Goal: Information Seeking & Learning: Learn about a topic

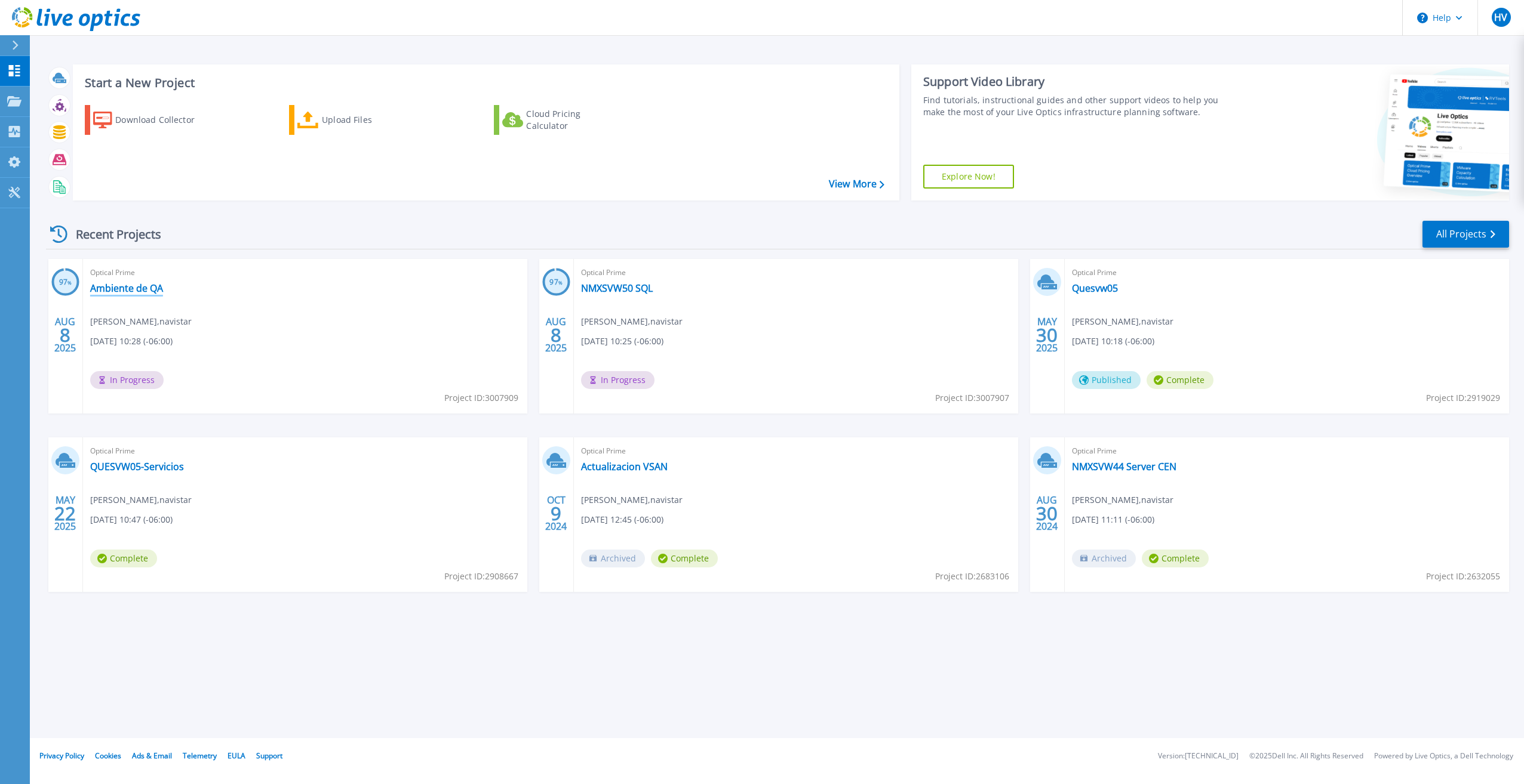
click at [128, 289] on link "Ambiente de QA" at bounding box center [126, 288] width 73 height 12
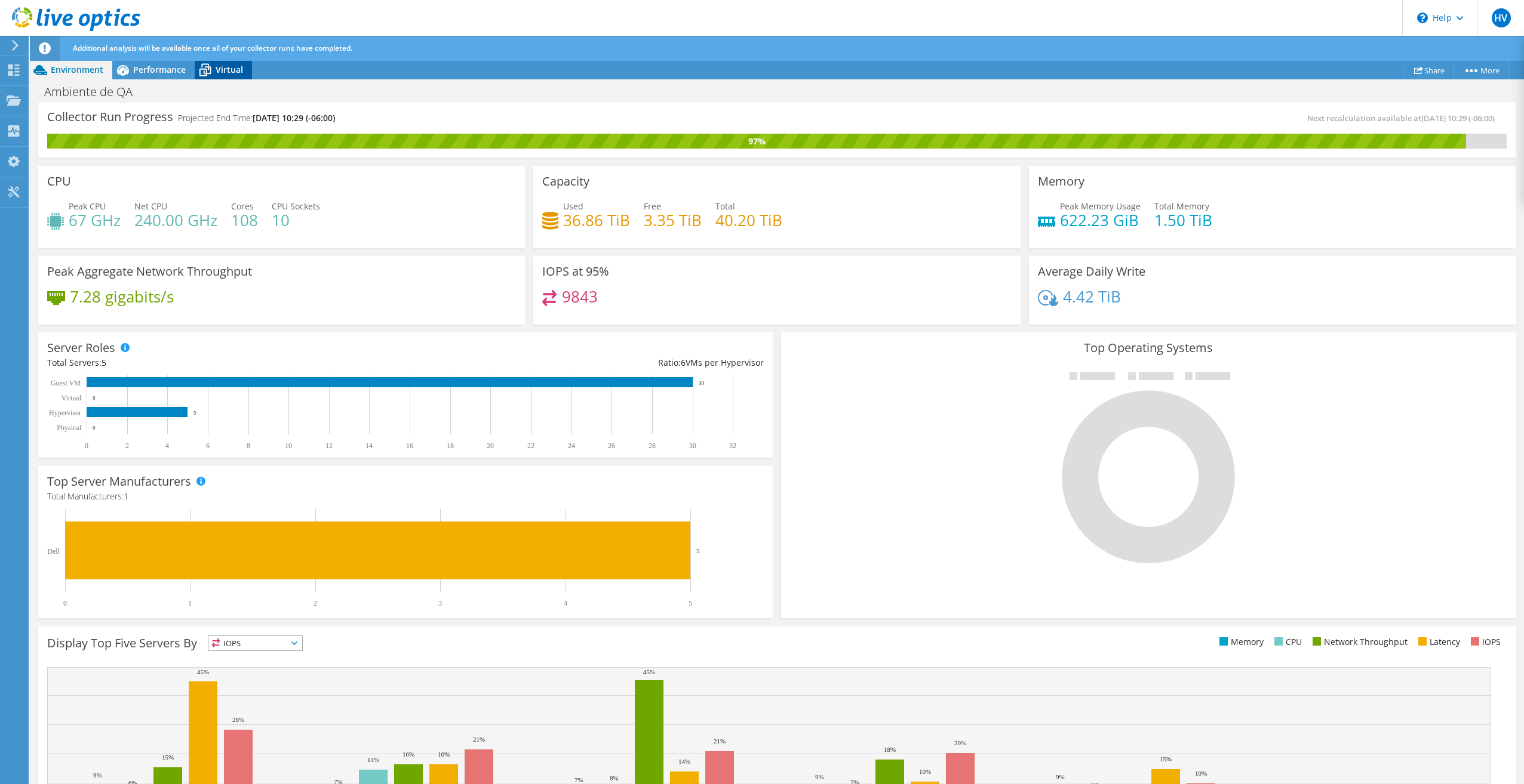
click at [223, 73] on span "Virtual" at bounding box center [229, 70] width 27 height 12
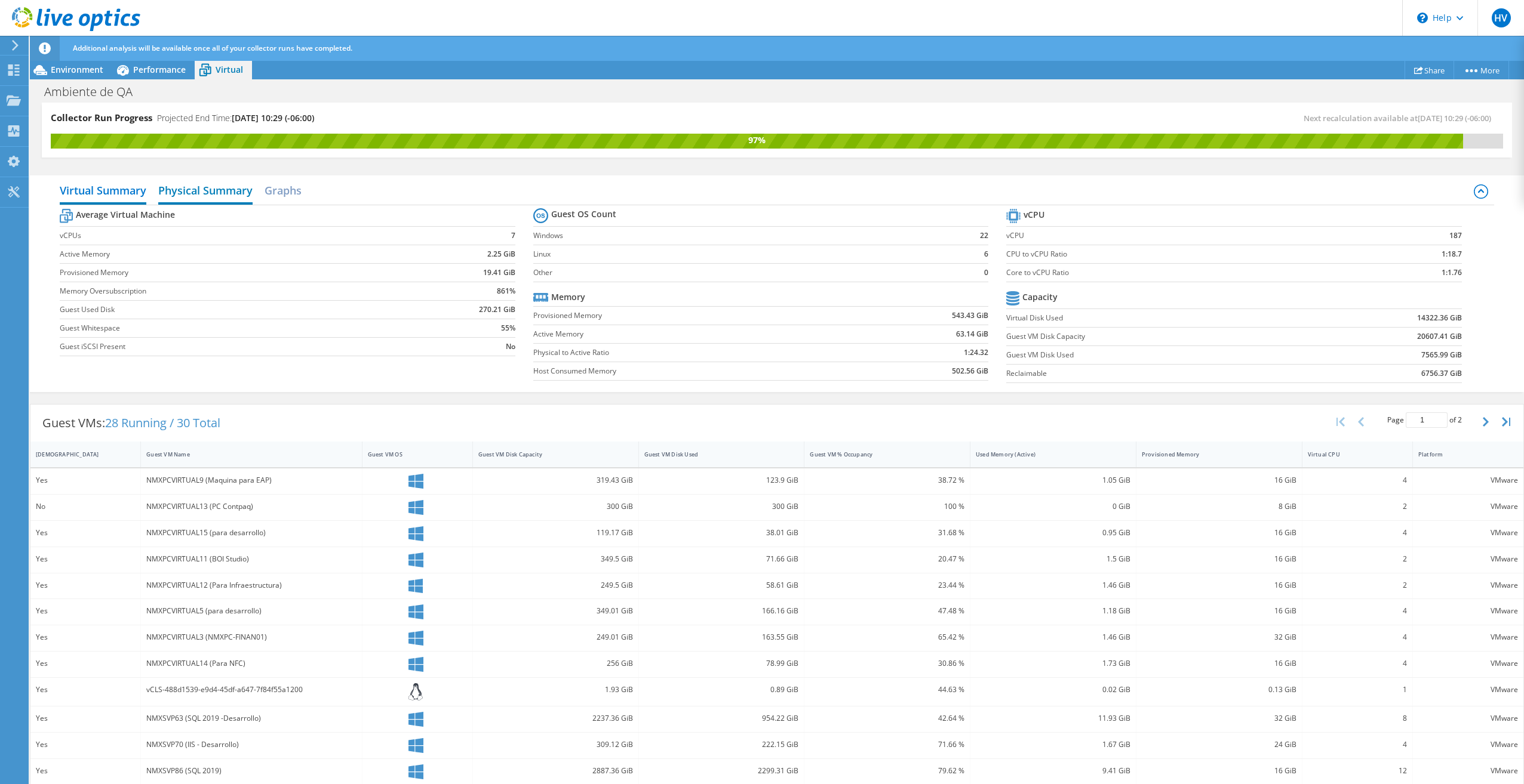
click at [209, 184] on h2 "Physical Summary" at bounding box center [205, 192] width 95 height 27
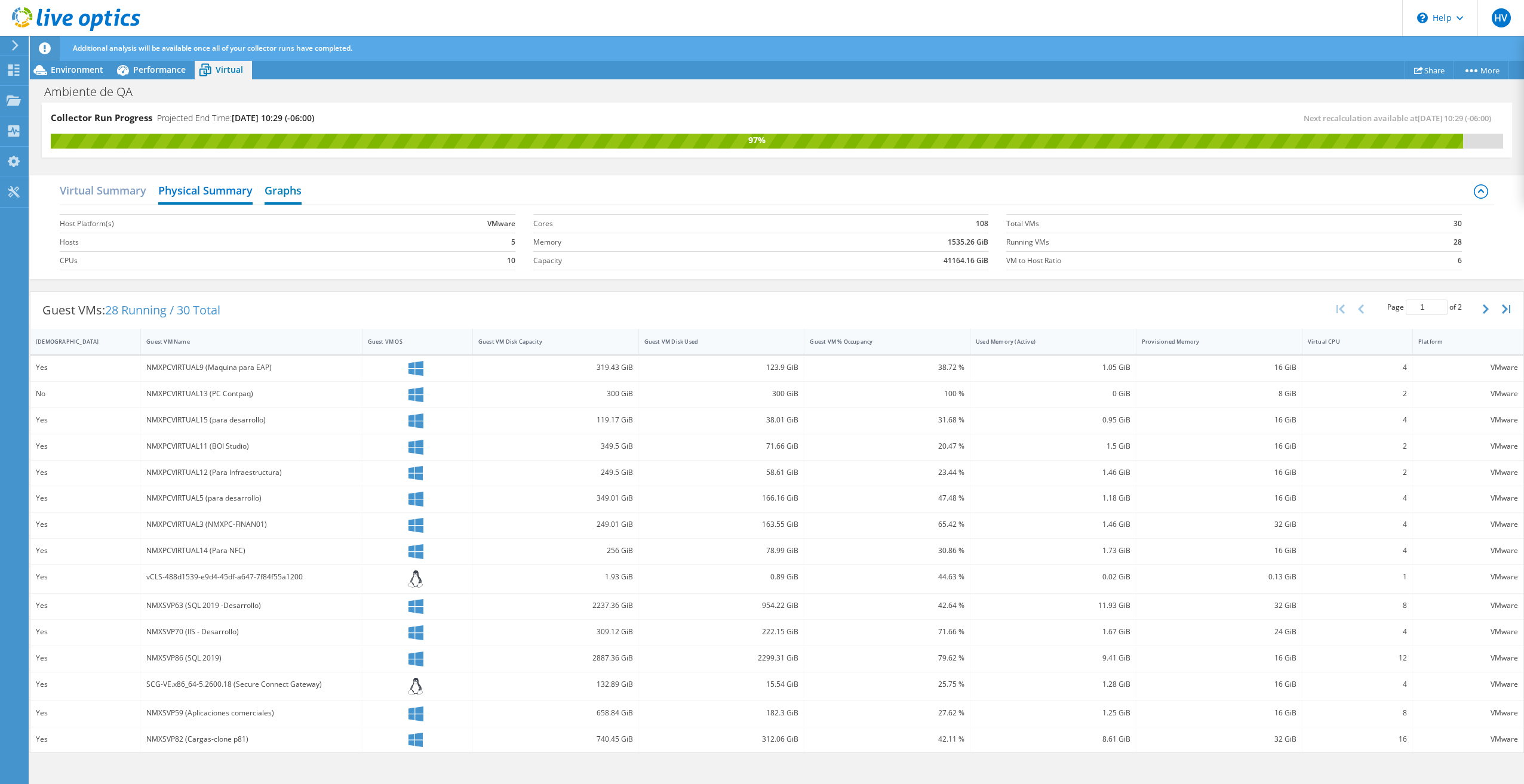
click at [283, 190] on h2 "Graphs" at bounding box center [283, 192] width 37 height 27
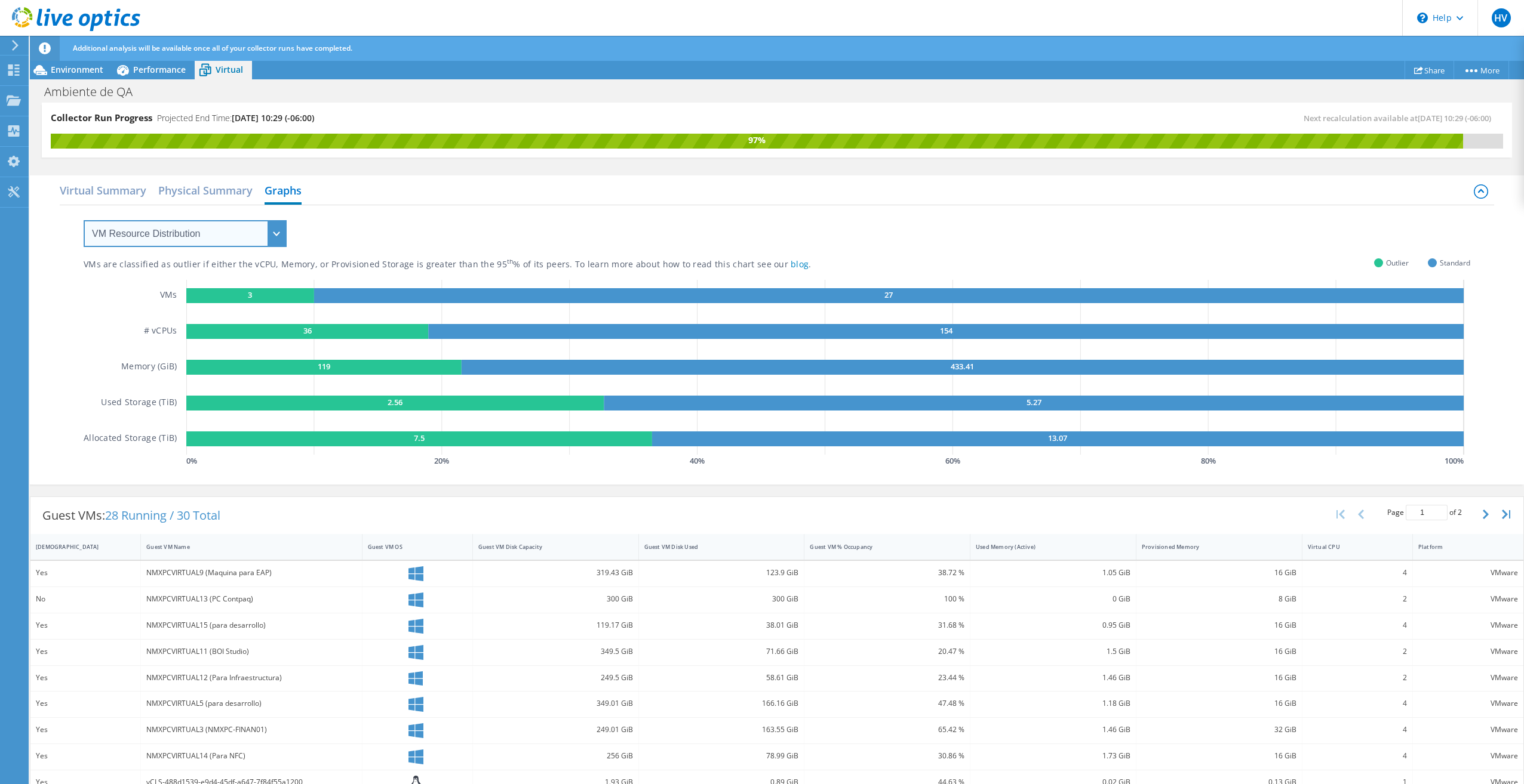
click at [275, 233] on select "VM Resource Distribution Provisioning Contrast Over Provisioning" at bounding box center [185, 233] width 203 height 27
click at [84, 220] on select "VM Resource Distribution Provisioning Contrast Over Provisioning" at bounding box center [185, 233] width 203 height 27
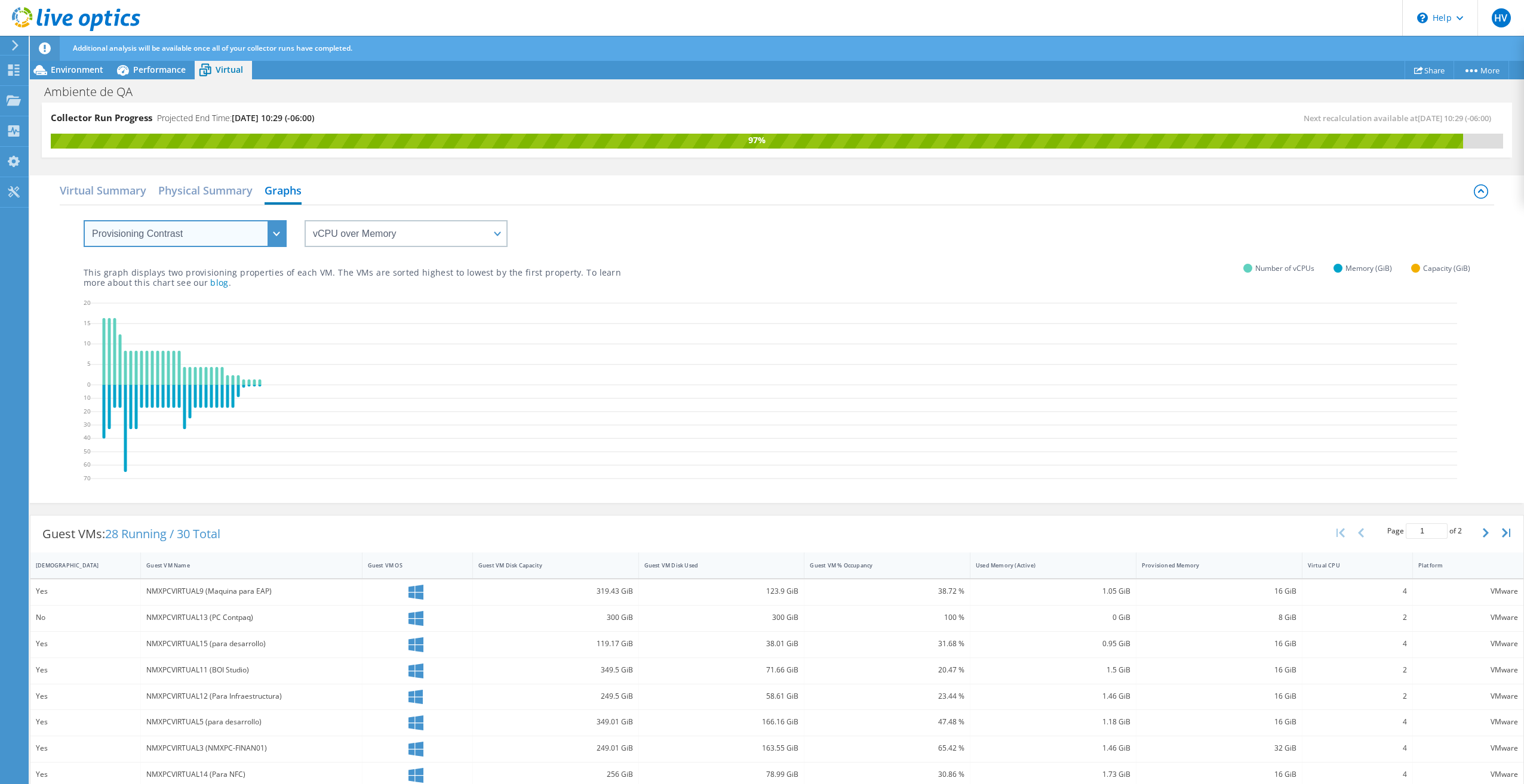
click at [277, 234] on select "VM Resource Distribution Provisioning Contrast Over Provisioning" at bounding box center [185, 233] width 203 height 27
click at [84, 220] on select "VM Resource Distribution Provisioning Contrast Over Provisioning" at bounding box center [185, 233] width 203 height 27
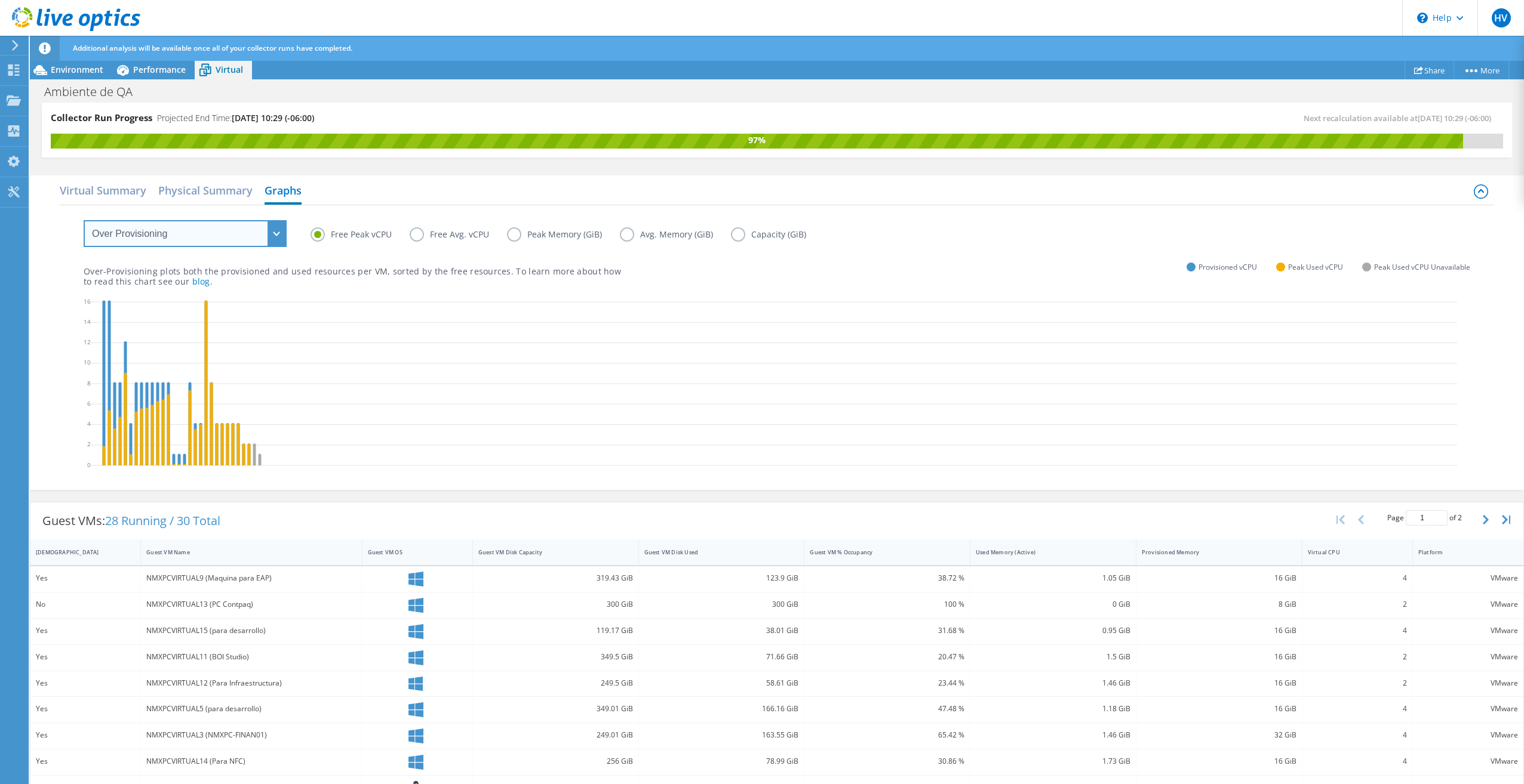
click at [274, 233] on select "VM Resource Distribution Provisioning Contrast Over Provisioning" at bounding box center [185, 233] width 203 height 27
select select "VM Resource Distribution"
click at [84, 220] on select "VM Resource Distribution Provisioning Contrast Over Provisioning" at bounding box center [185, 233] width 203 height 27
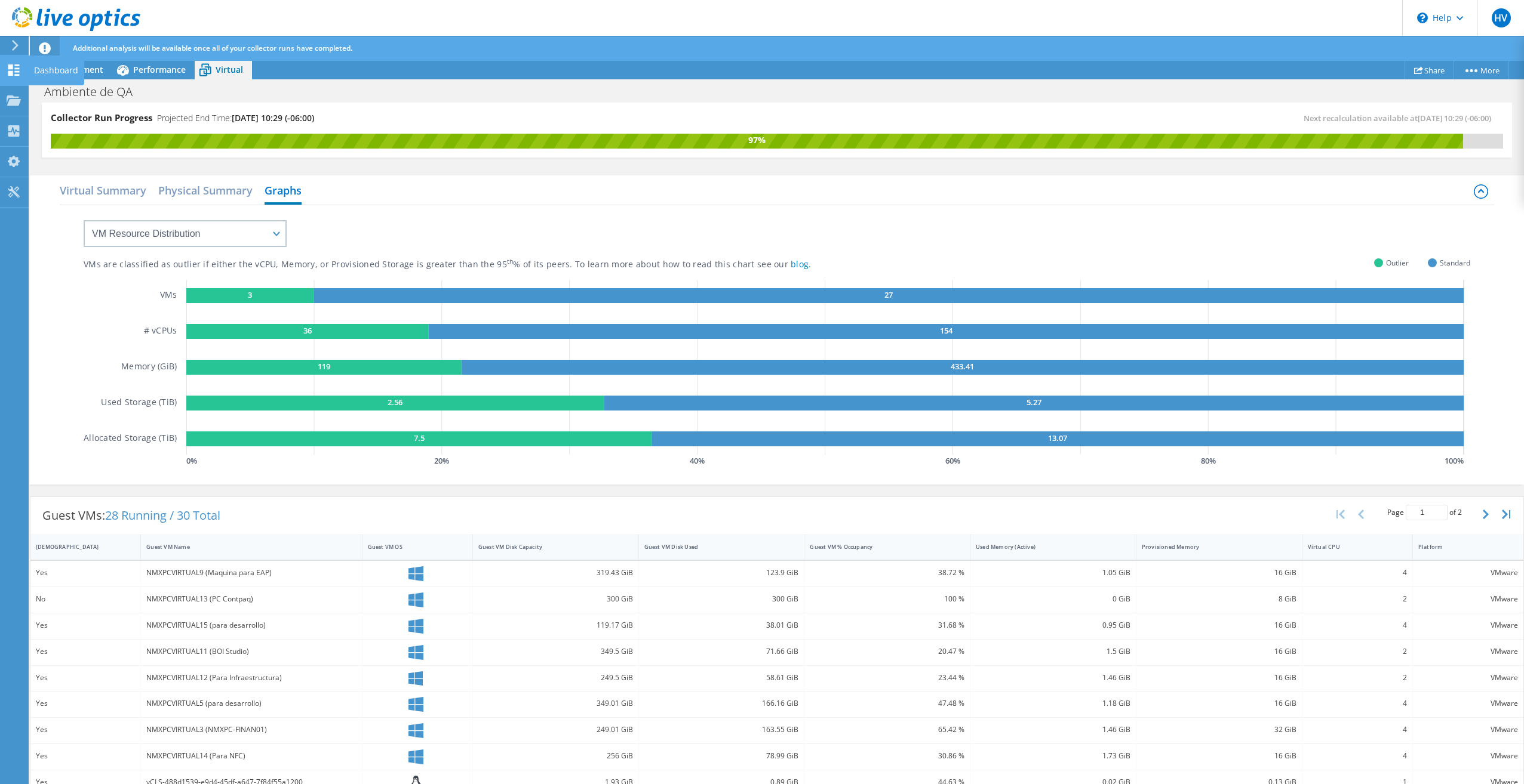
click at [51, 71] on div "Dashboard" at bounding box center [57, 71] width 57 height 30
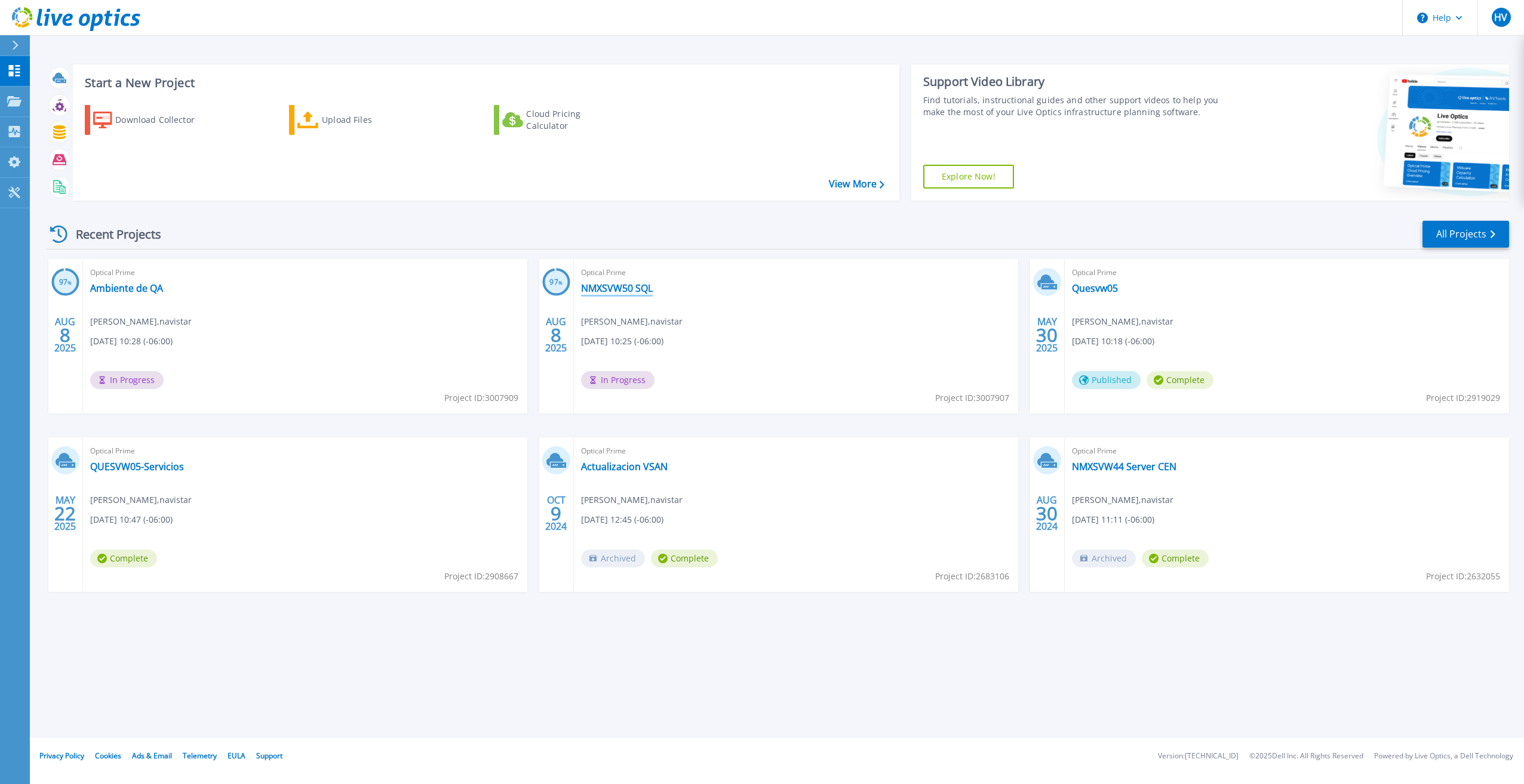
click at [607, 288] on link "NMXSVW50 SQL" at bounding box center [617, 288] width 71 height 12
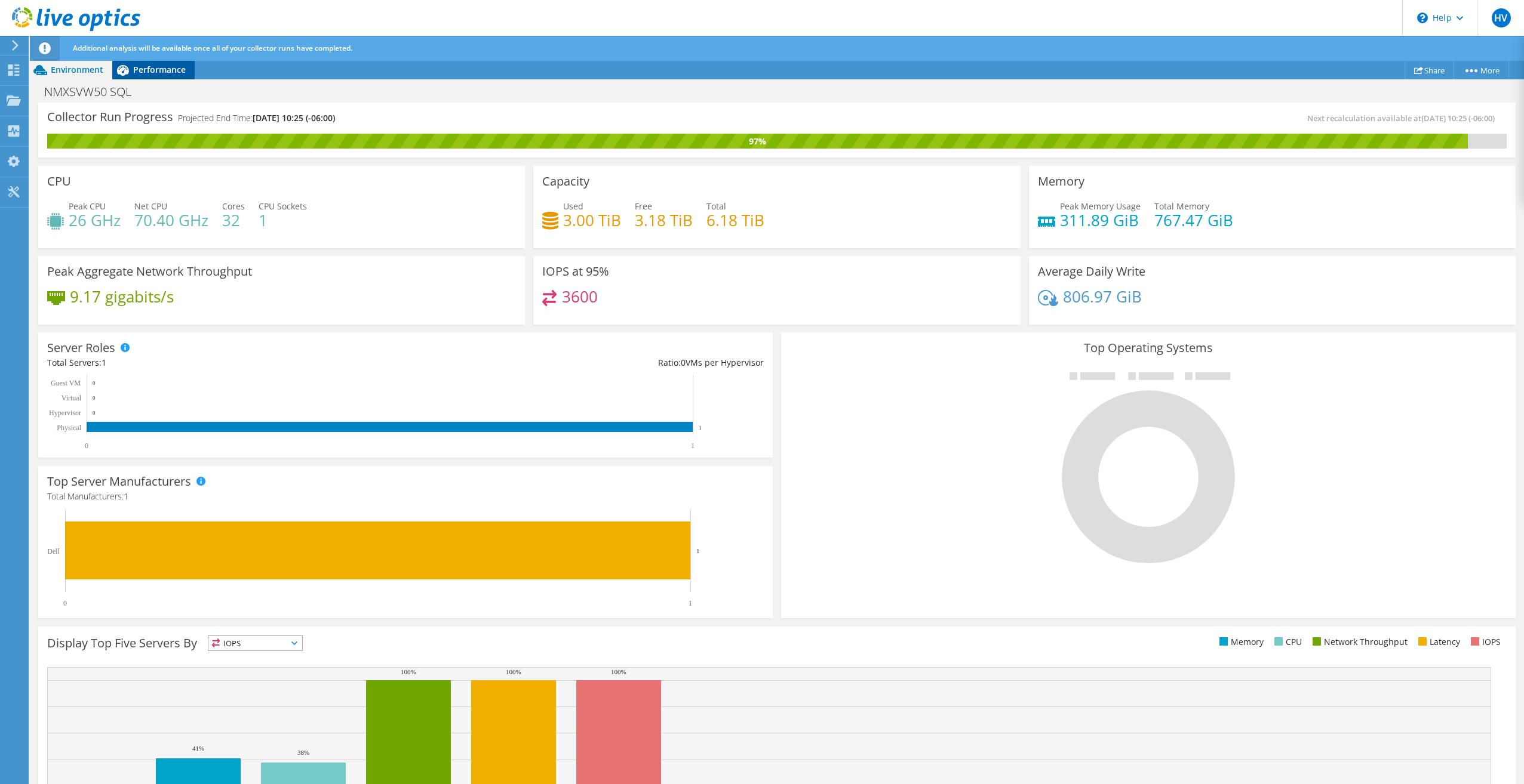
click at [160, 66] on span "Performance" at bounding box center [159, 70] width 52 height 12
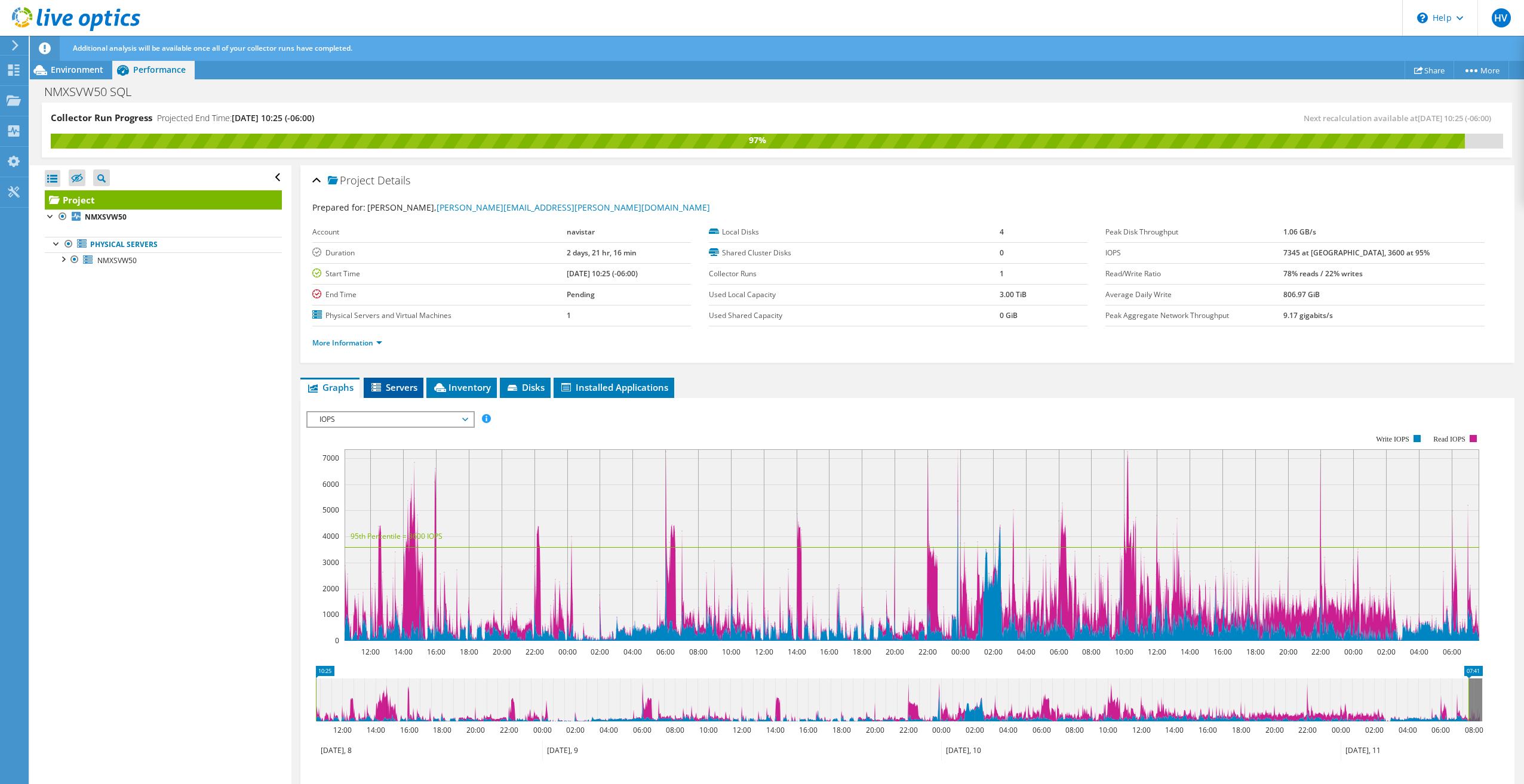
click at [383, 380] on li "Servers" at bounding box center [394, 388] width 60 height 20
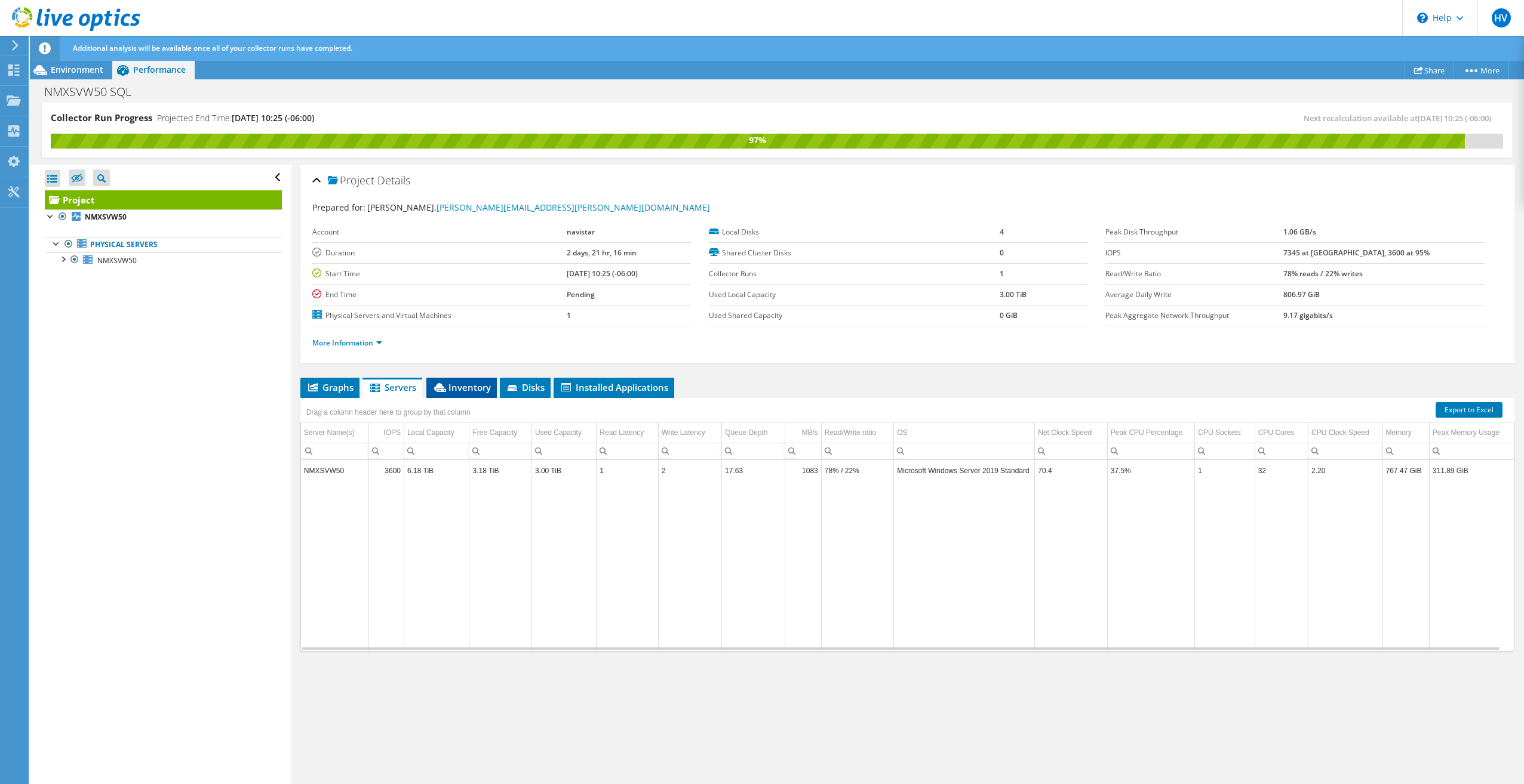
click at [466, 389] on span "Inventory" at bounding box center [461, 387] width 58 height 12
click at [528, 387] on span "Disks" at bounding box center [525, 387] width 39 height 12
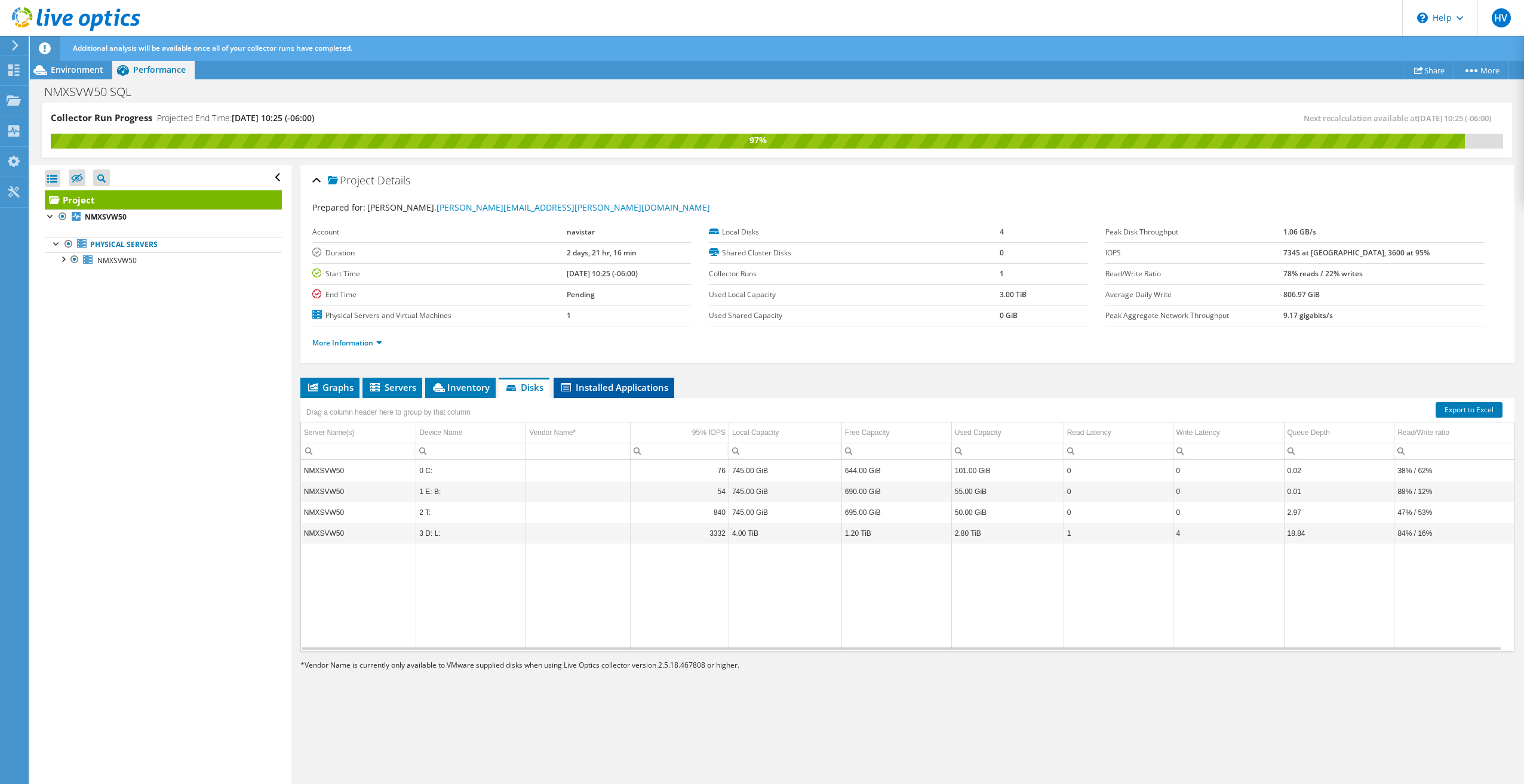
click at [615, 387] on span "Installed Applications" at bounding box center [613, 387] width 109 height 12
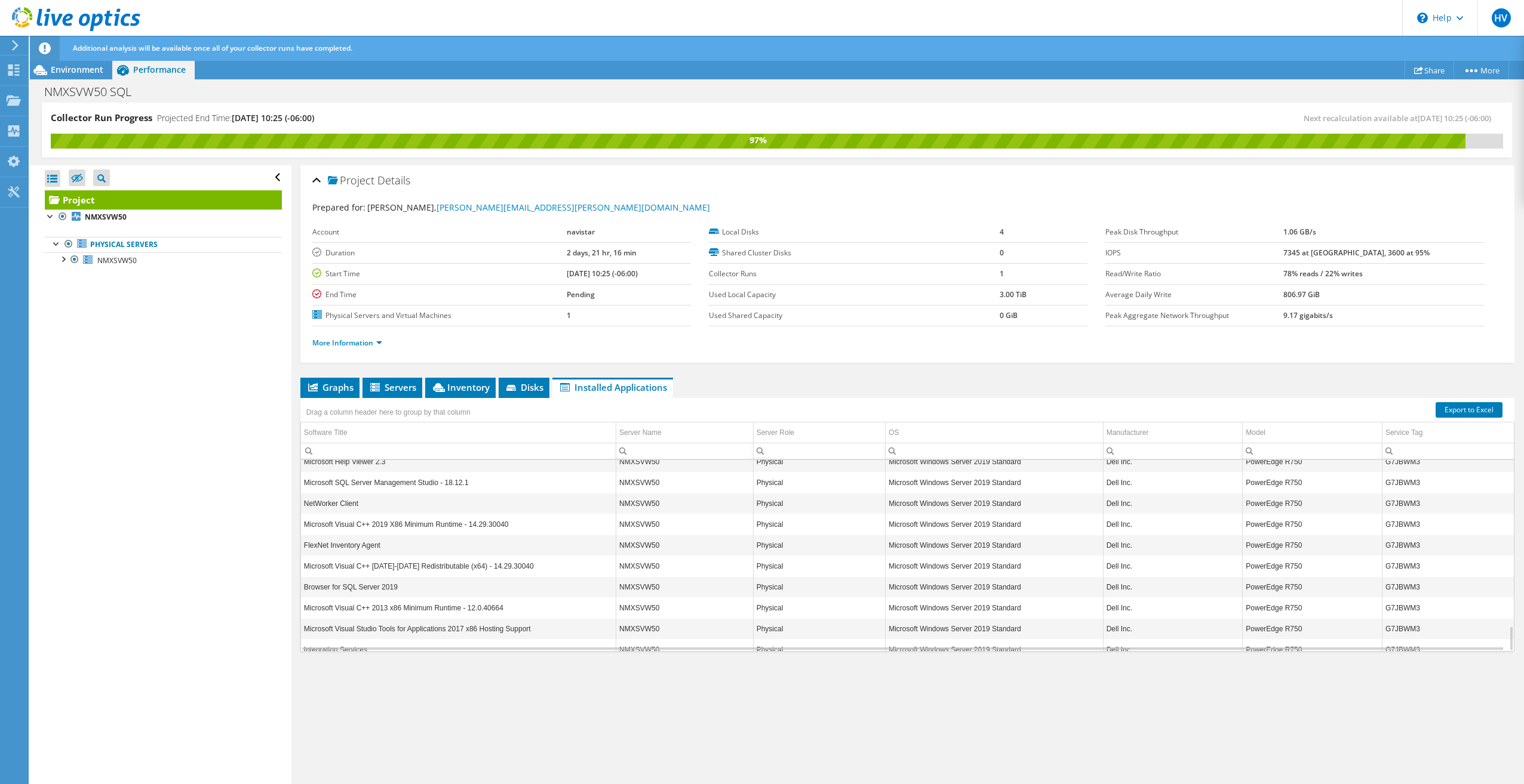
scroll to position [1256, 0]
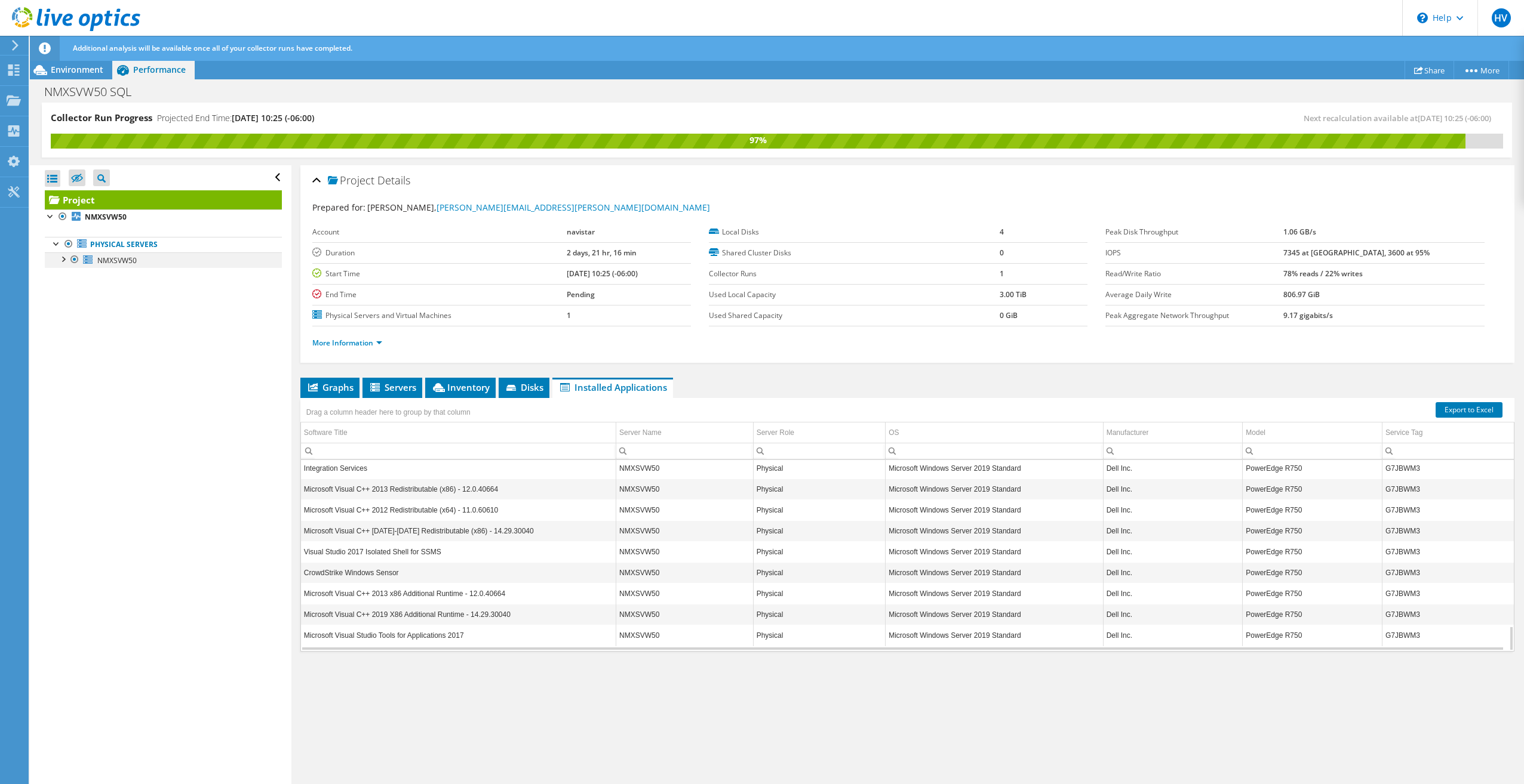
click at [66, 260] on div at bounding box center [62, 258] width 12 height 12
click at [70, 338] on div at bounding box center [68, 336] width 12 height 12
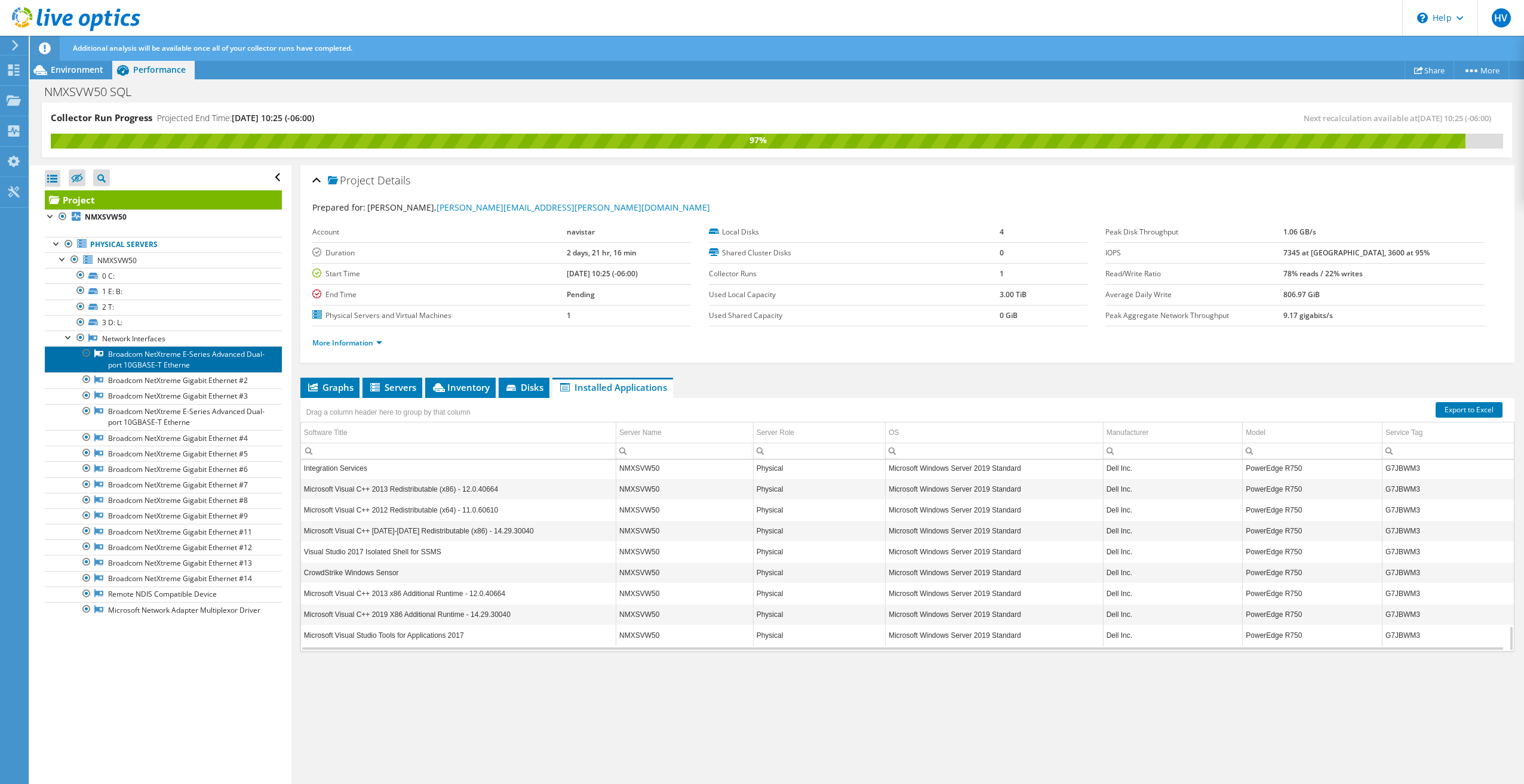
click at [147, 357] on link "Broadcom NetXtreme E-Series Advanced Dual-port 10GBASE-T Etherne" at bounding box center [163, 360] width 237 height 27
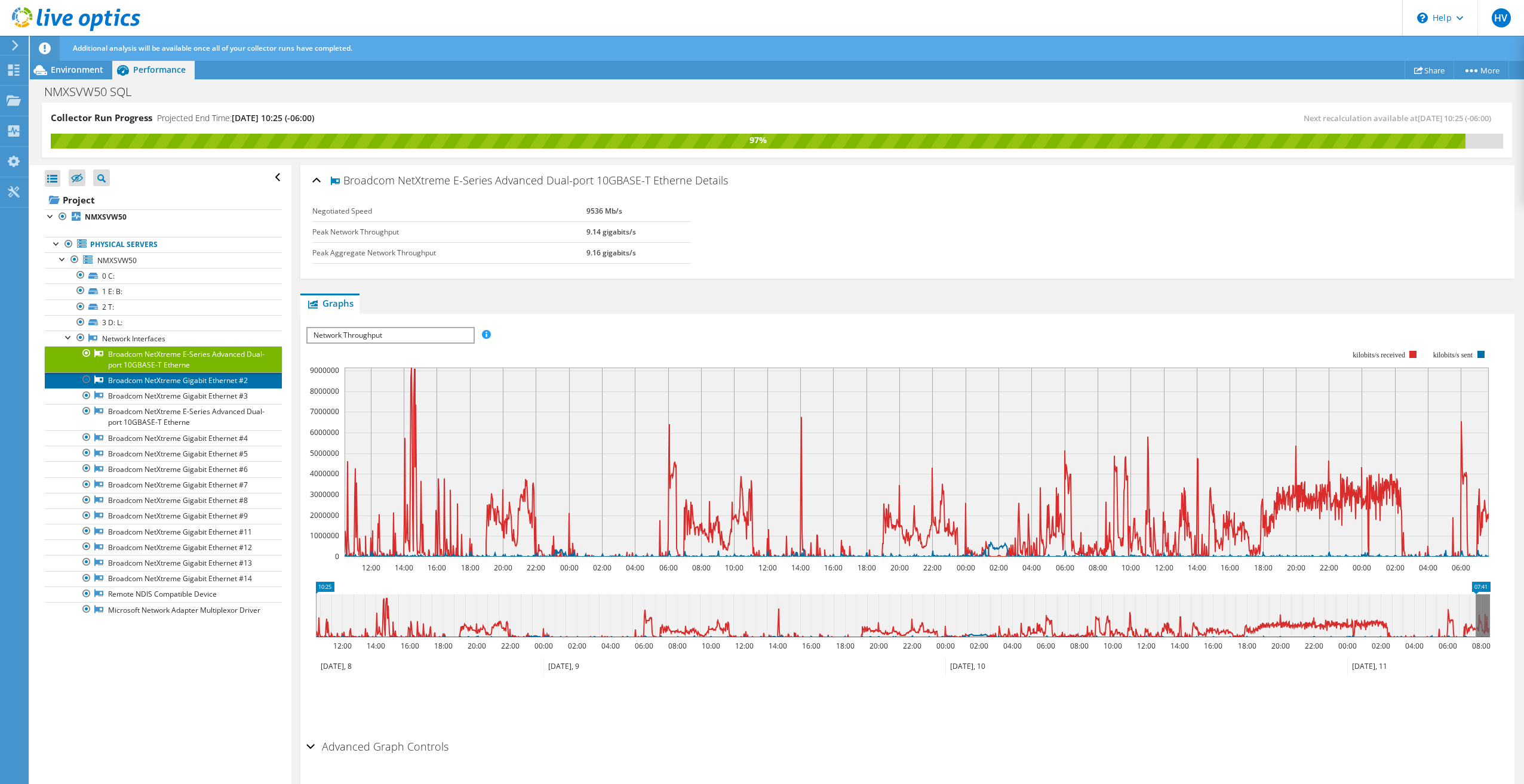
click at [145, 379] on link "Broadcom NetXtreme Gigabit Ethernet #2" at bounding box center [163, 380] width 237 height 16
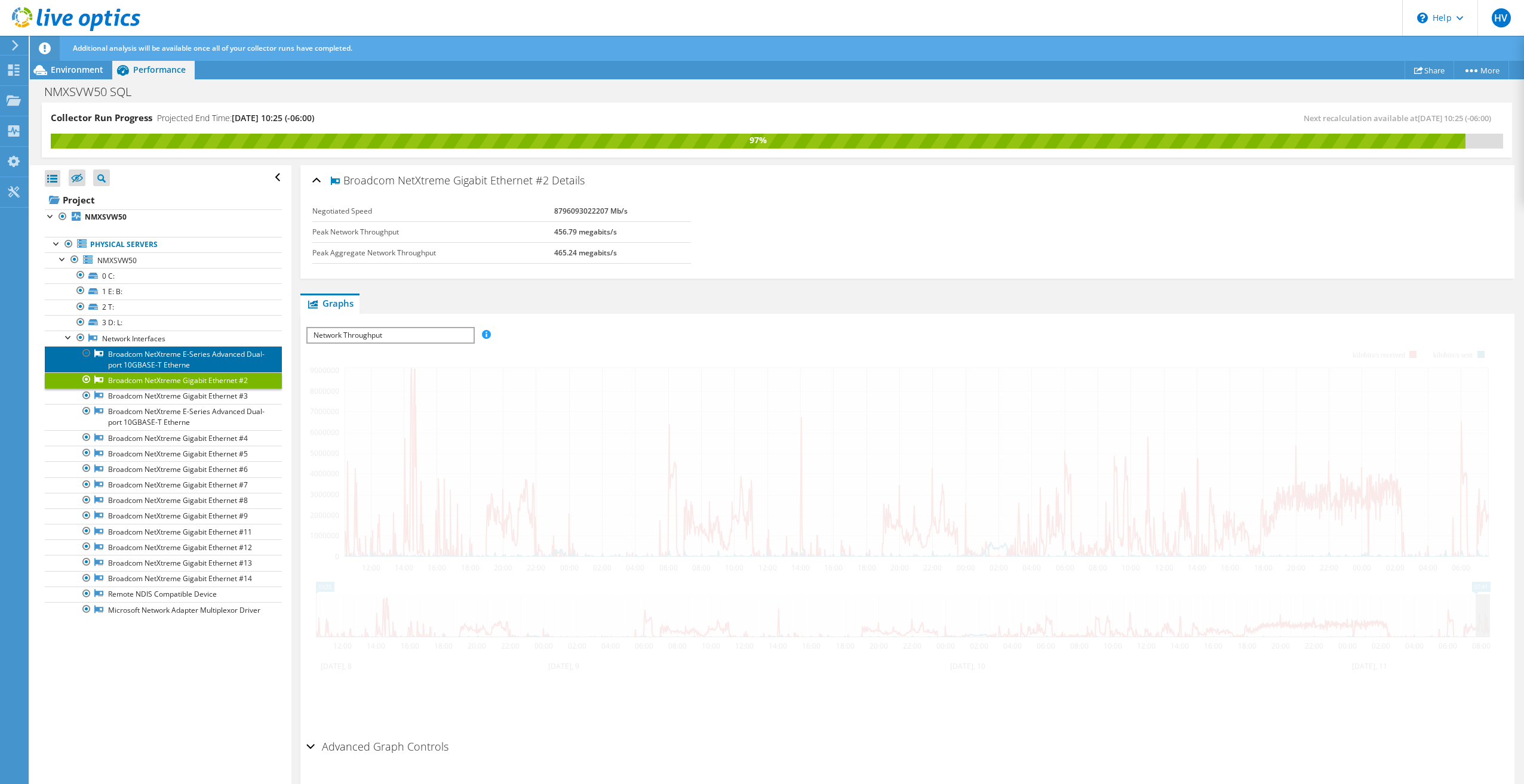
click at [146, 361] on link "Broadcom NetXtreme E-Series Advanced Dual-port 10GBASE-T Etherne" at bounding box center [163, 360] width 237 height 27
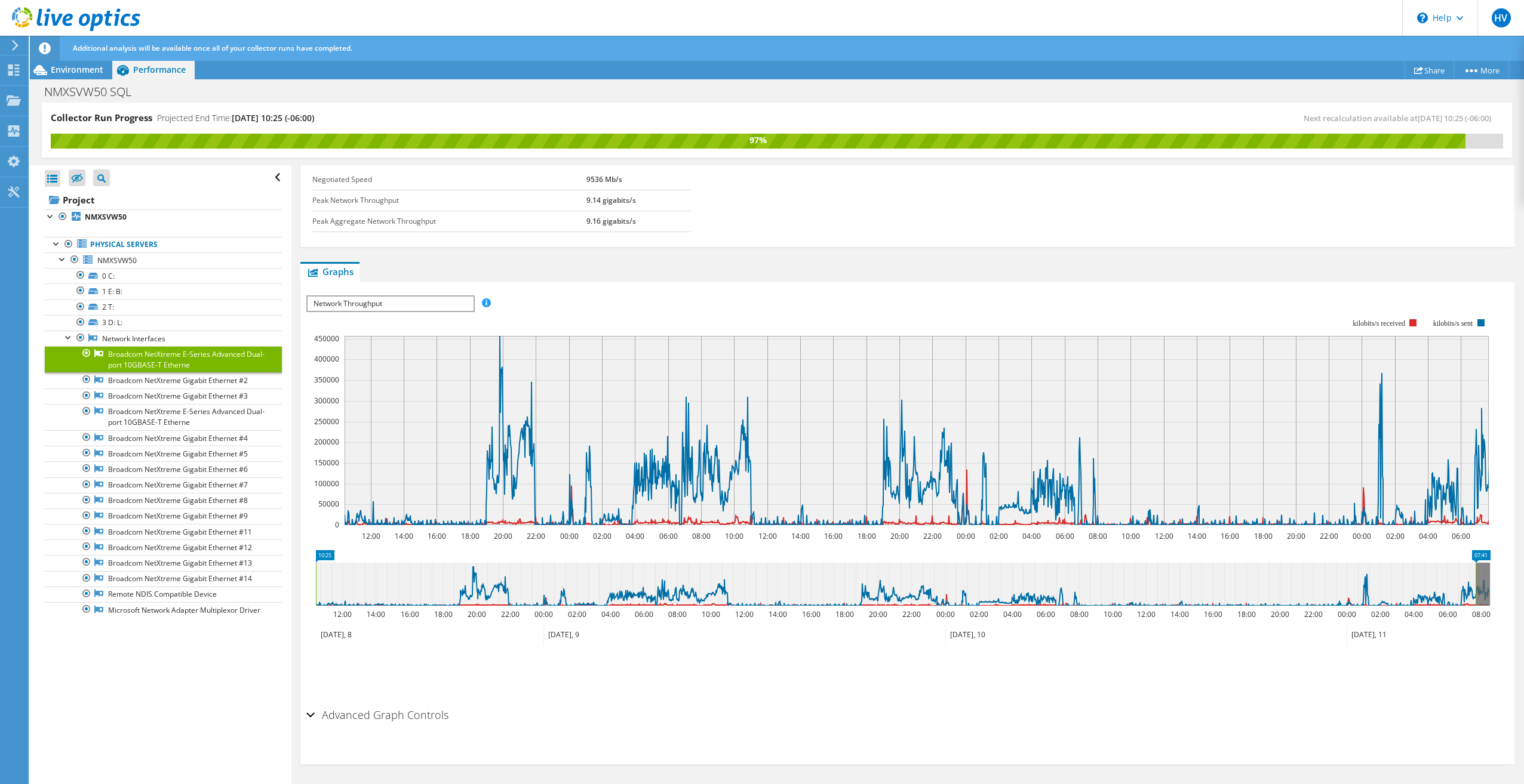
scroll to position [0, 0]
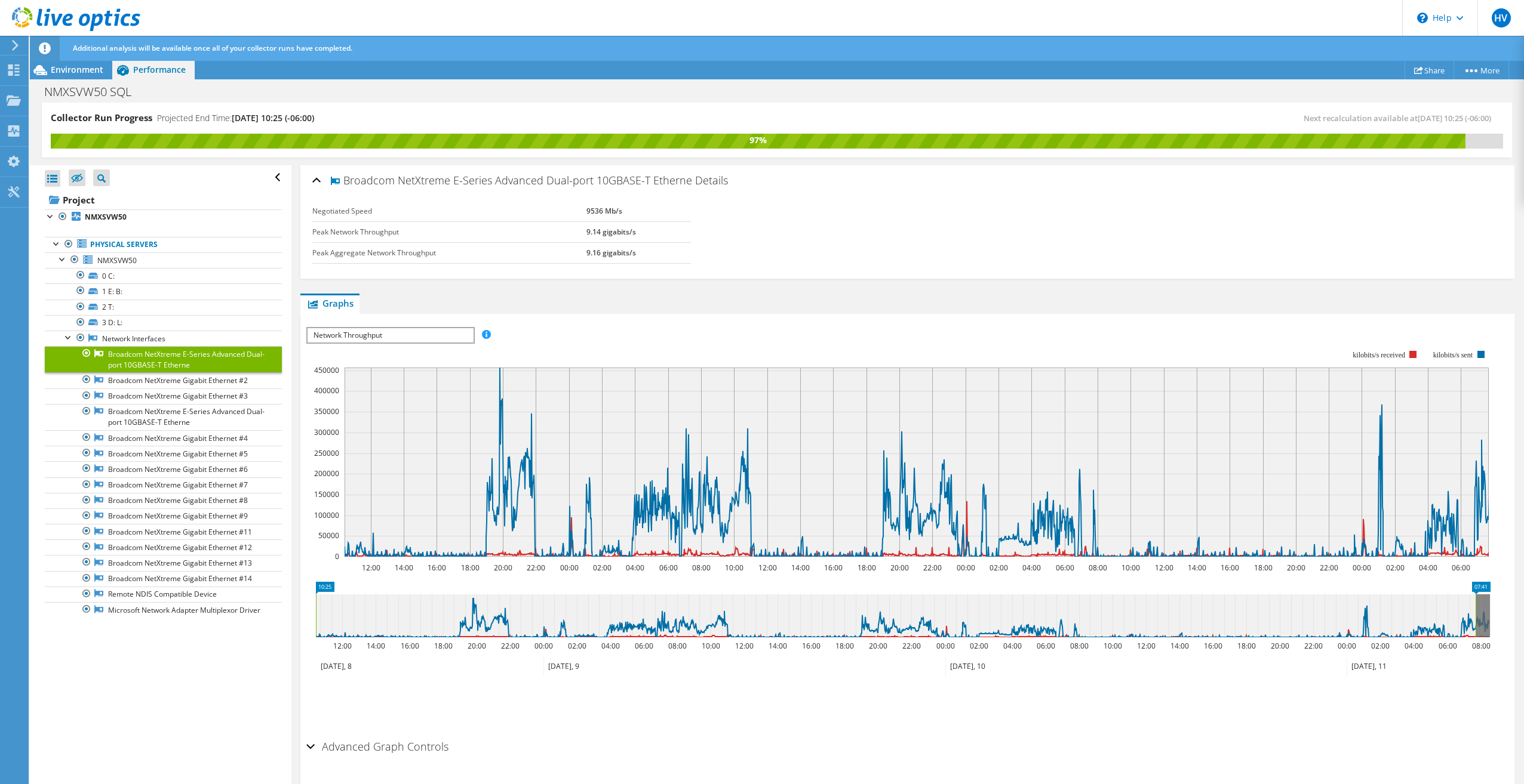
click at [313, 716] on li "Save Zoom" at bounding box center [354, 703] width 95 height 31
click at [312, 747] on div "Advanced Graph Controls" at bounding box center [907, 747] width 1202 height 26
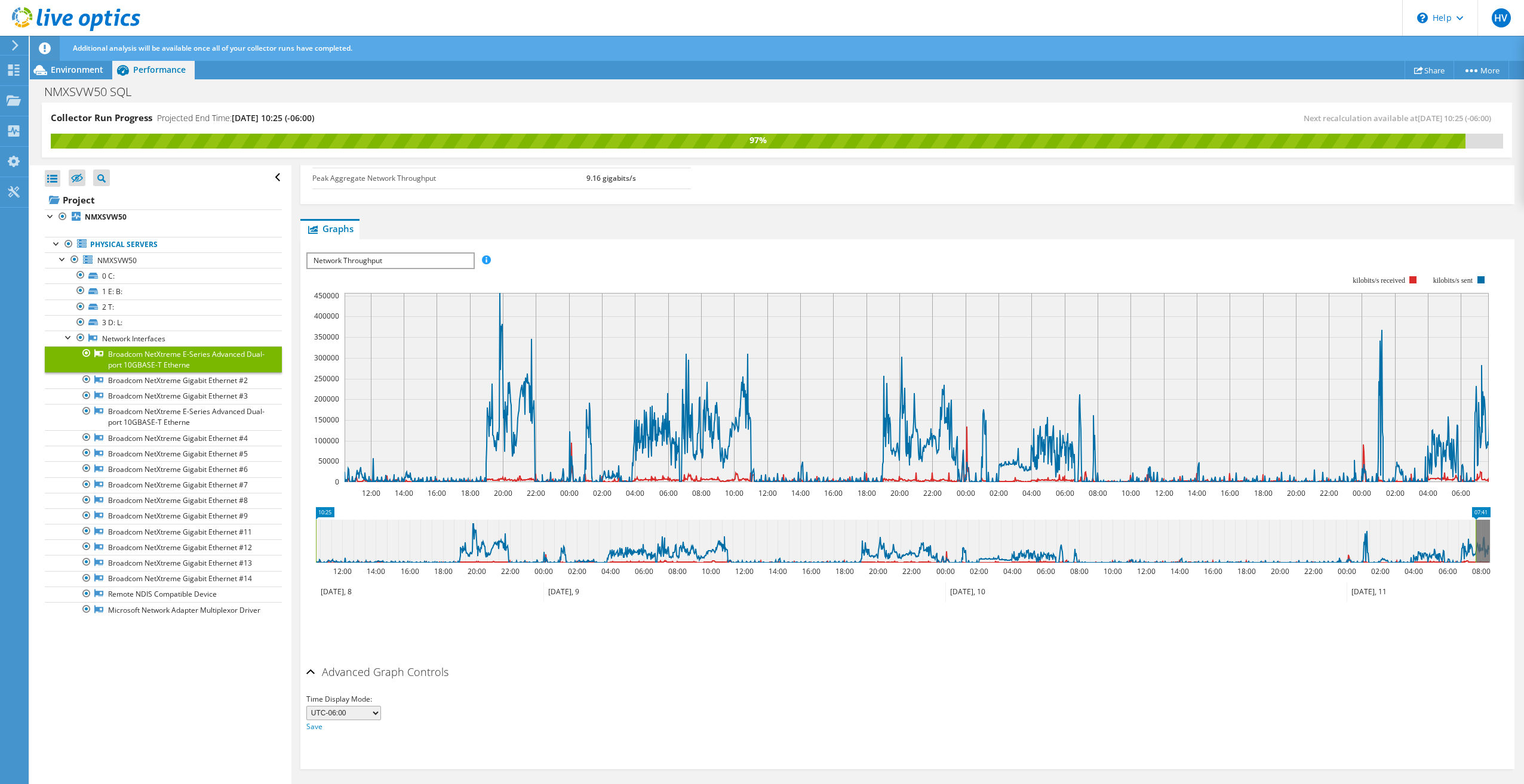
scroll to position [80, 0]
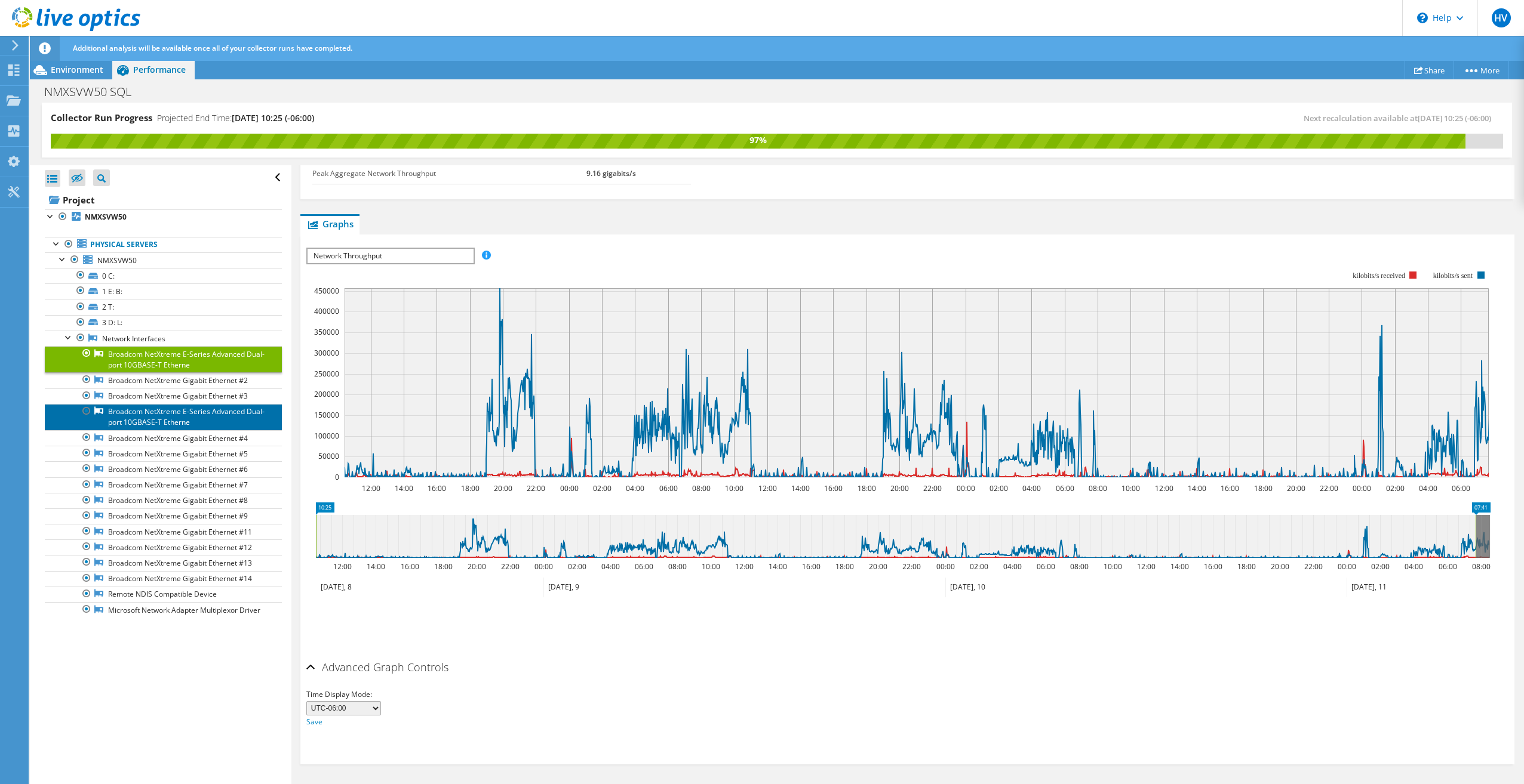
click at [194, 419] on link "Broadcom NetXtreme E-Series Advanced Dual-port 10GBASE-T Etherne" at bounding box center [163, 417] width 237 height 27
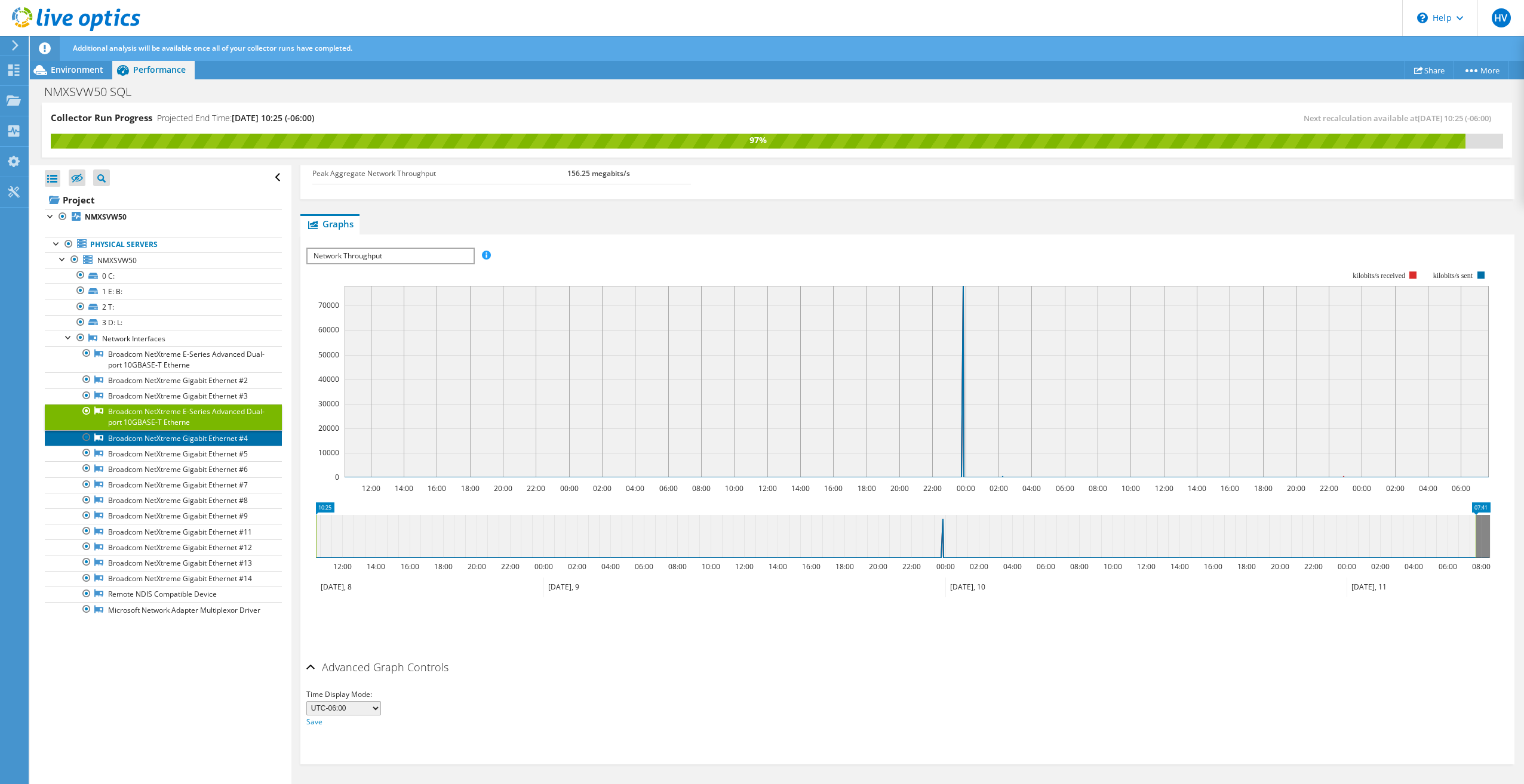
click at [136, 441] on link "Broadcom NetXtreme Gigabit Ethernet #4" at bounding box center [163, 438] width 237 height 16
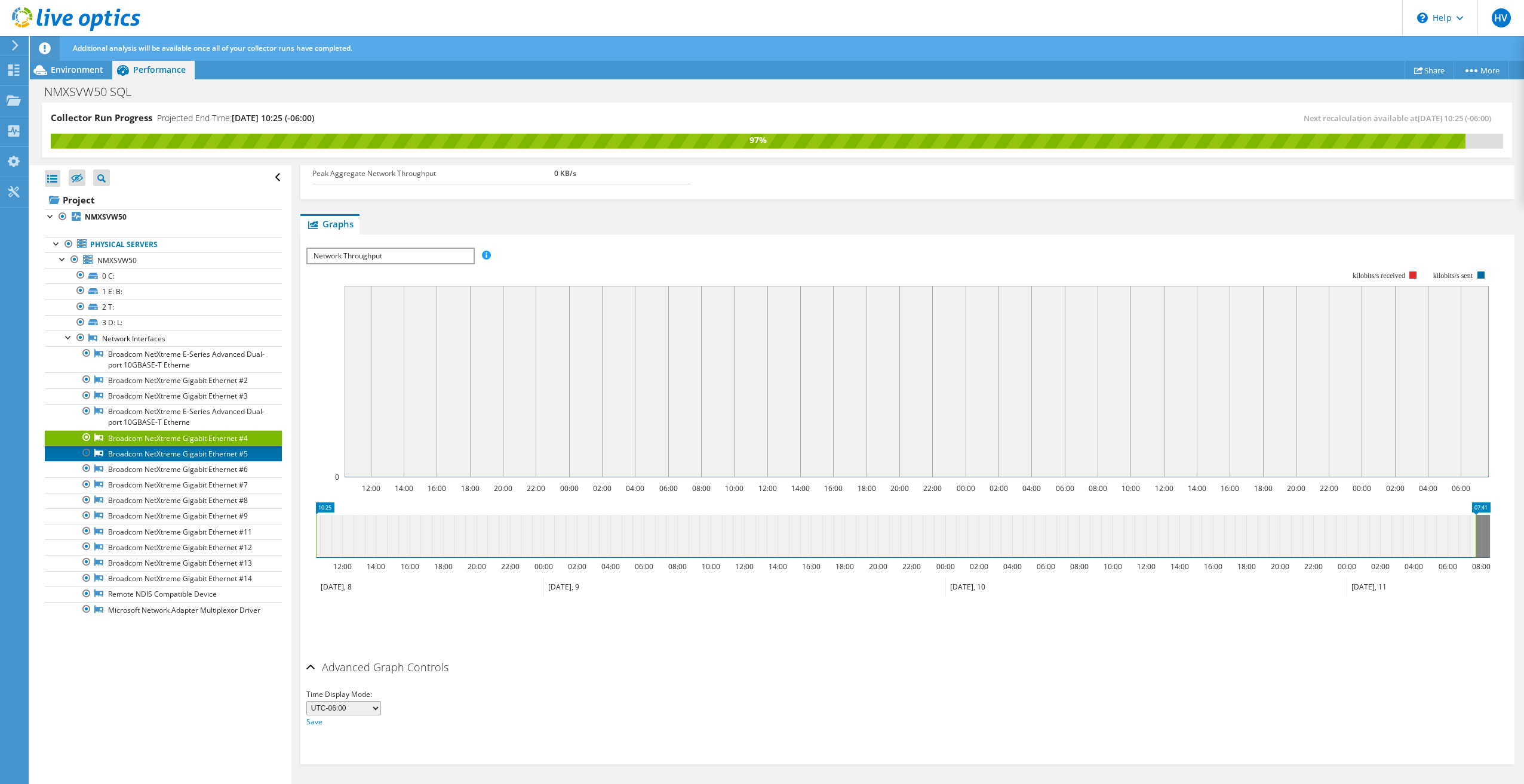
click at [132, 455] on link "Broadcom NetXtreme Gigabit Ethernet #5" at bounding box center [163, 453] width 237 height 16
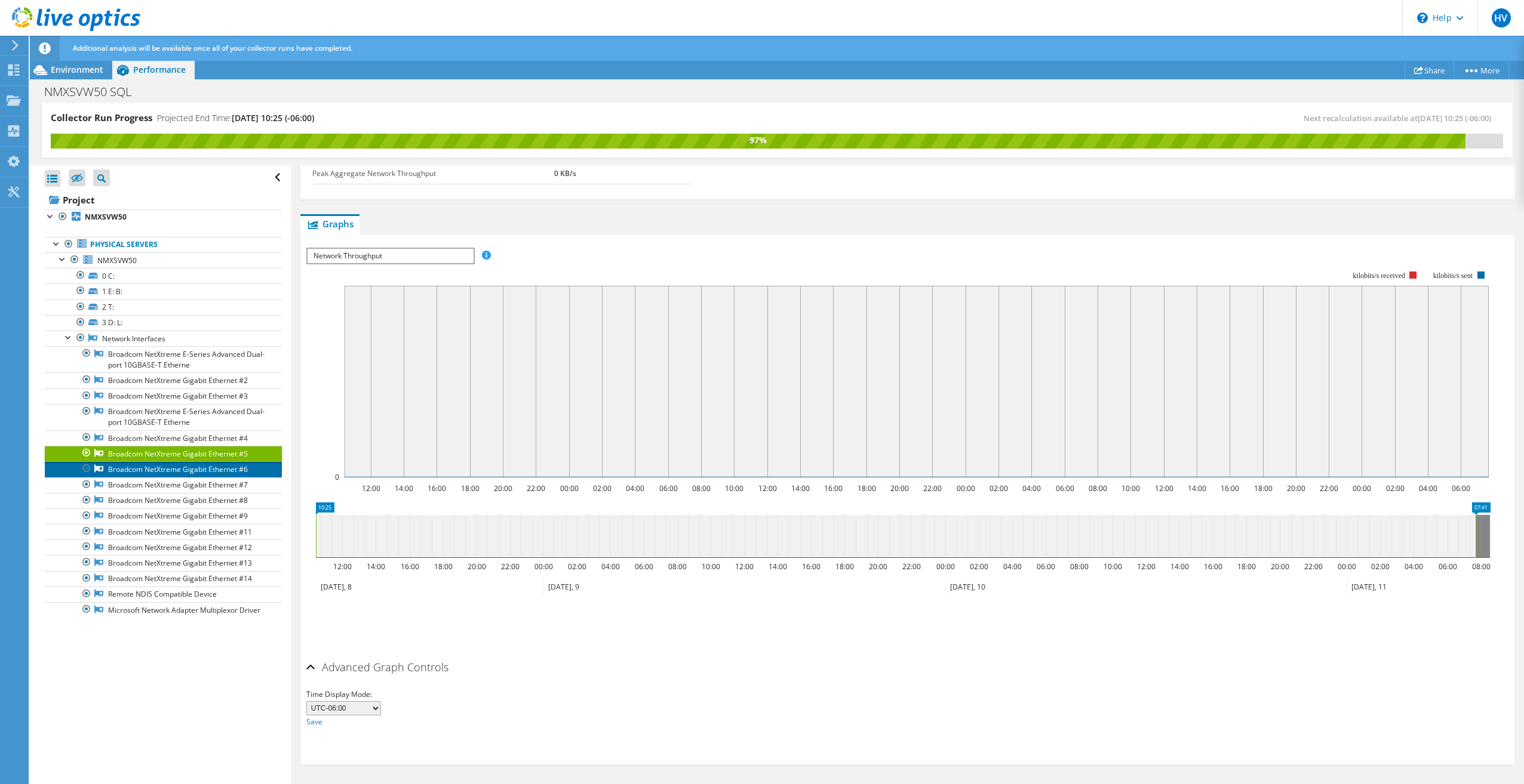
click at [126, 468] on link "Broadcom NetXtreme Gigabit Ethernet #6" at bounding box center [163, 468] width 237 height 16
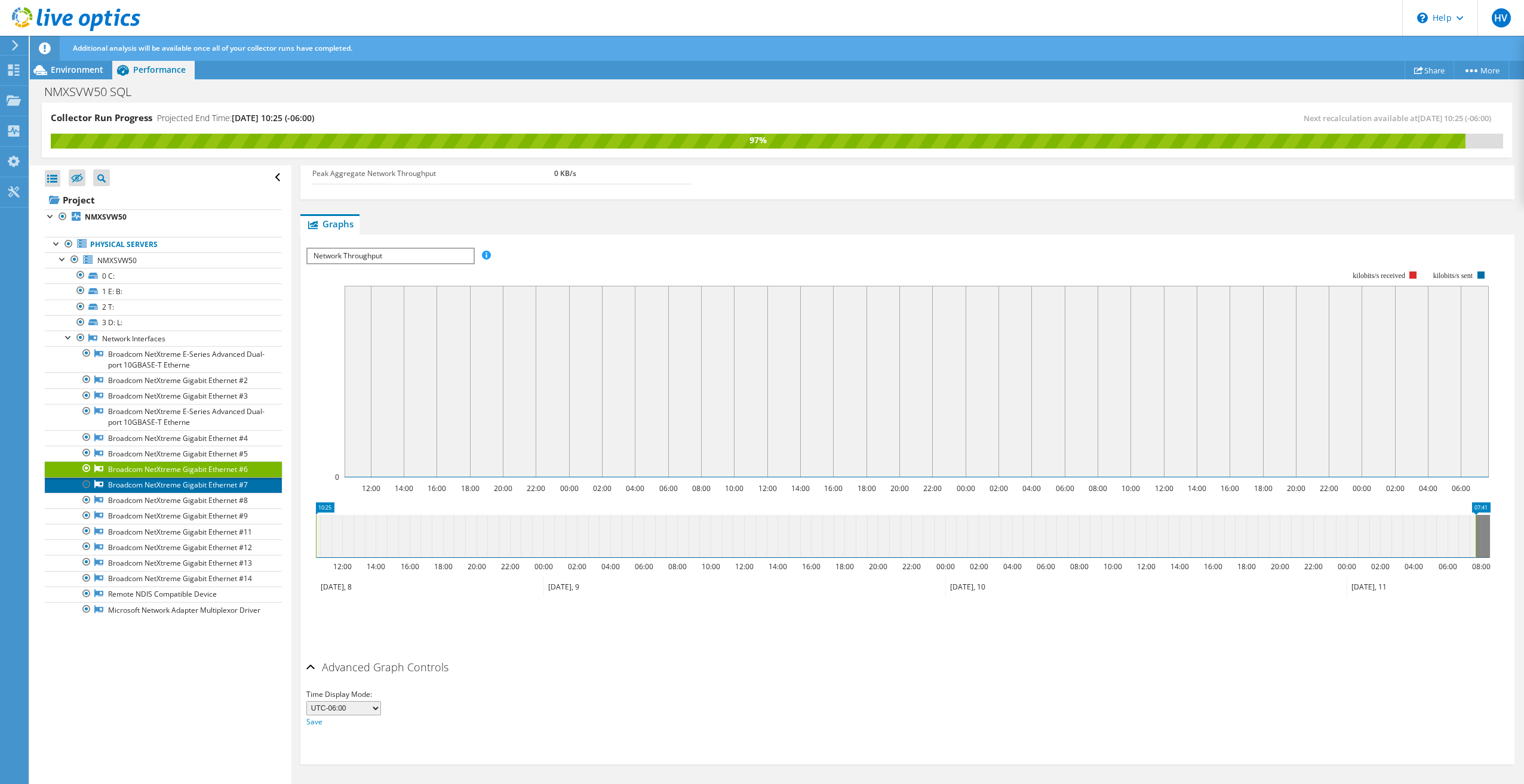
click at [132, 483] on link "Broadcom NetXtreme Gigabit Ethernet #7" at bounding box center [163, 485] width 237 height 16
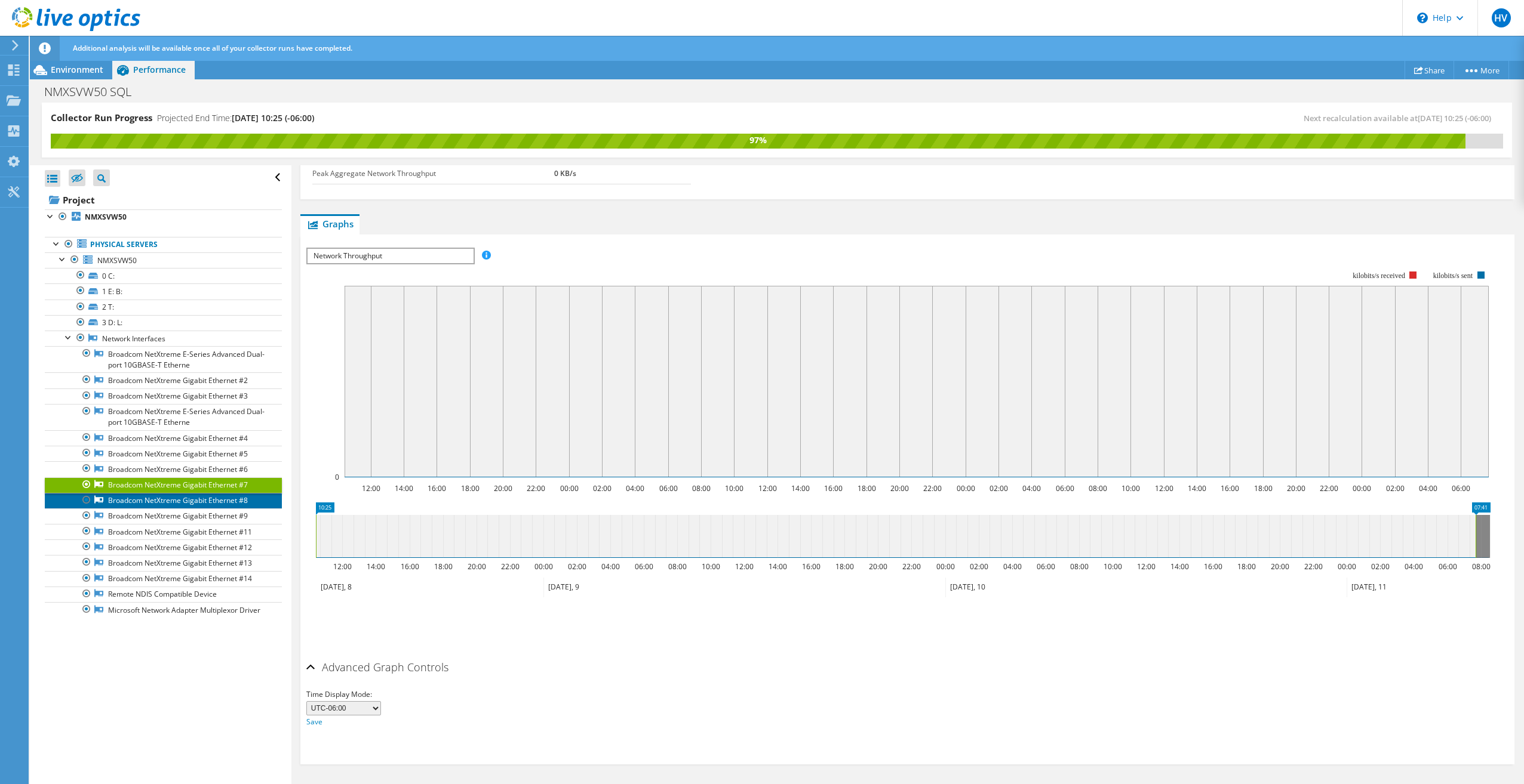
click at [135, 498] on link "Broadcom NetXtreme Gigabit Ethernet #8" at bounding box center [163, 501] width 237 height 16
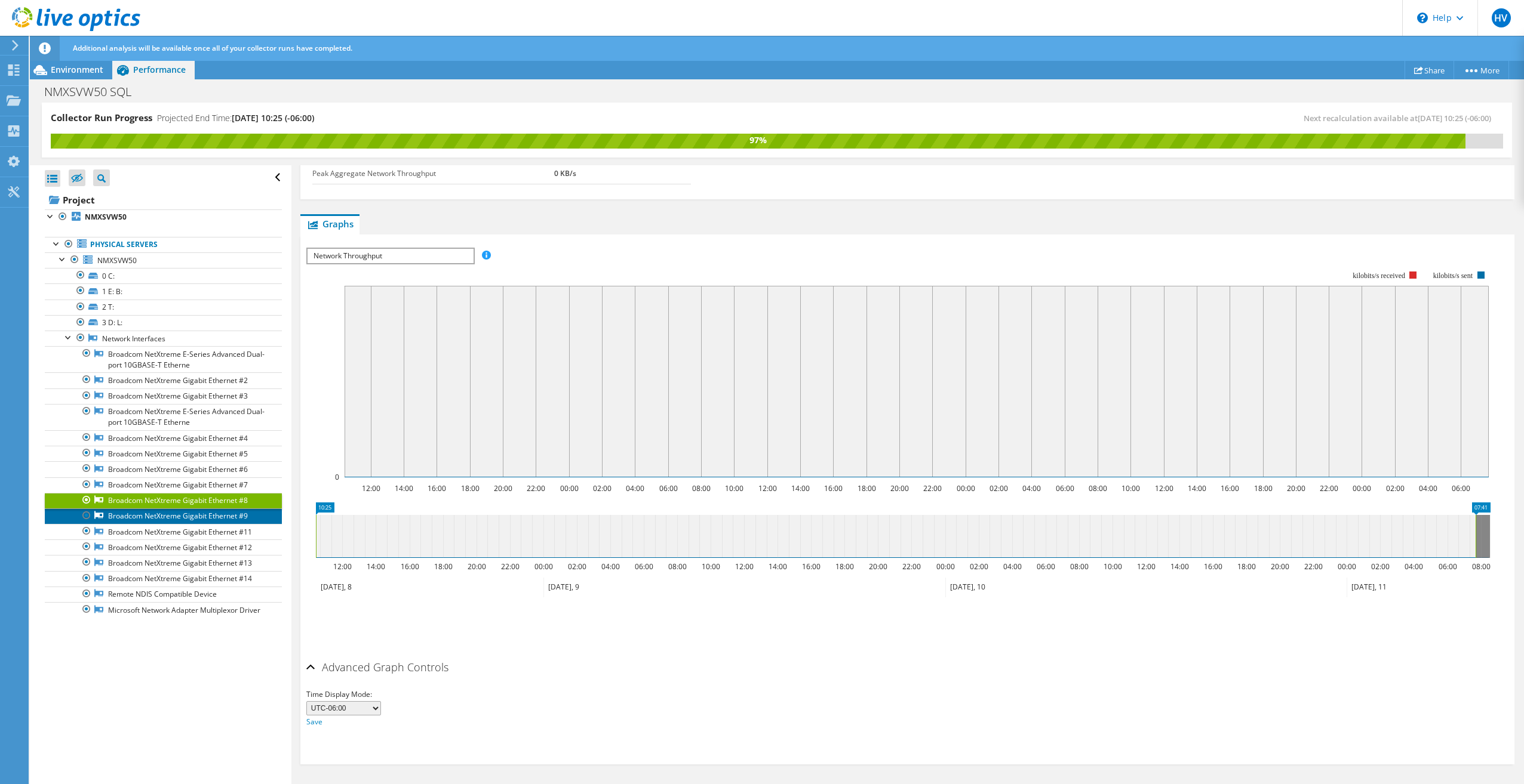
click at [134, 514] on link "Broadcom NetXtreme Gigabit Ethernet #9" at bounding box center [163, 516] width 237 height 16
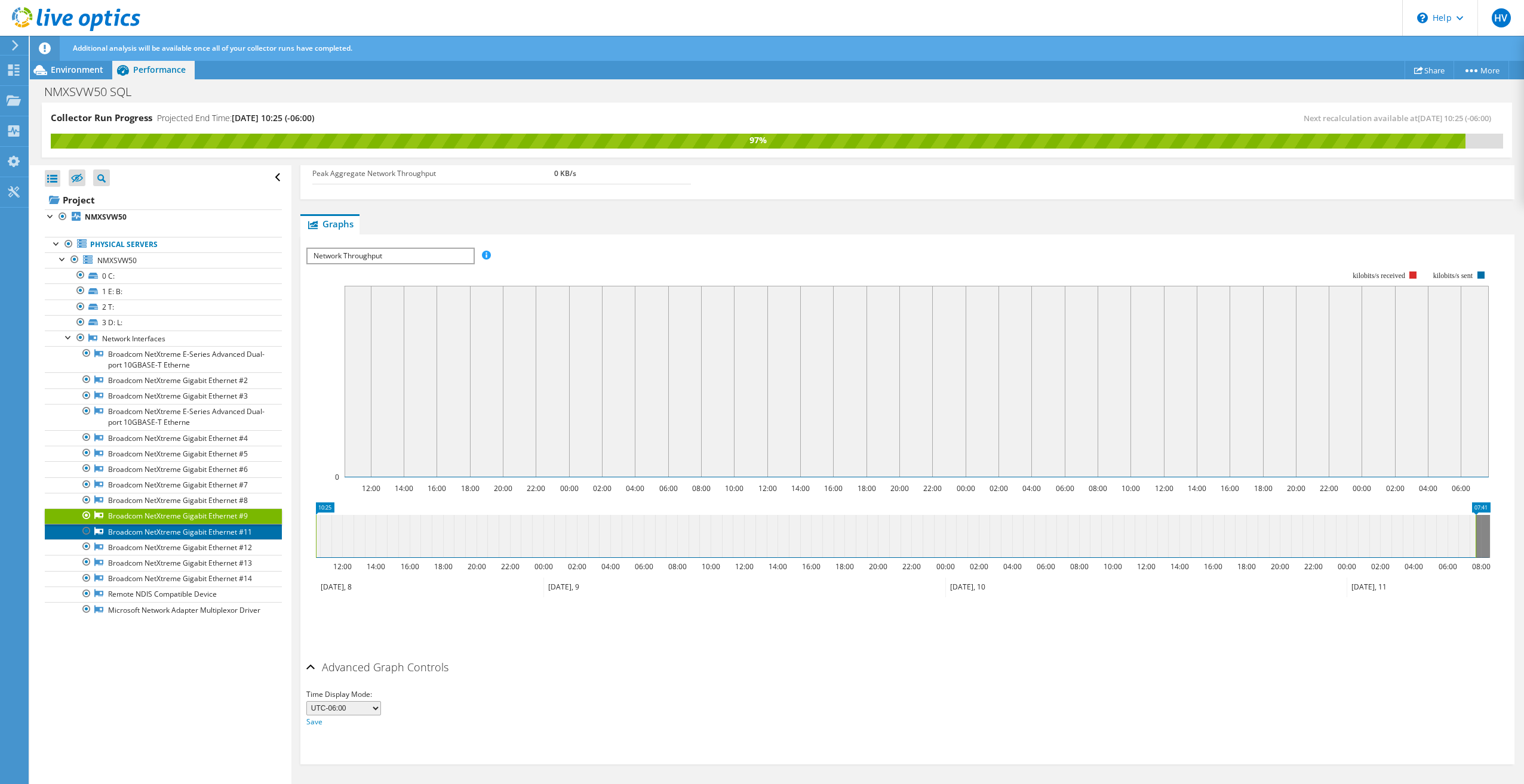
click at [130, 532] on link "Broadcom NetXtreme Gigabit Ethernet #11" at bounding box center [163, 532] width 237 height 16
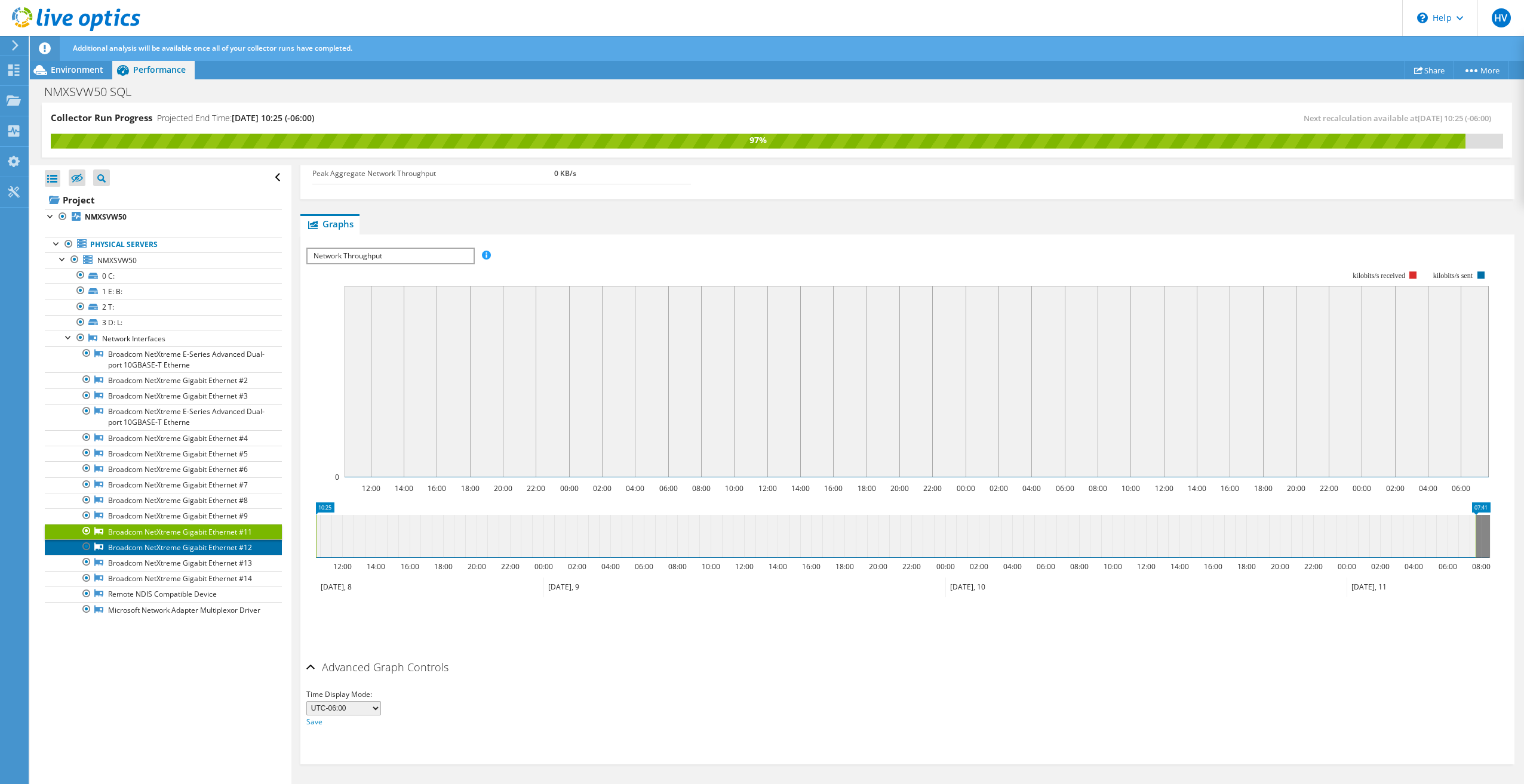
click at [127, 544] on link "Broadcom NetXtreme Gigabit Ethernet #12" at bounding box center [163, 547] width 237 height 16
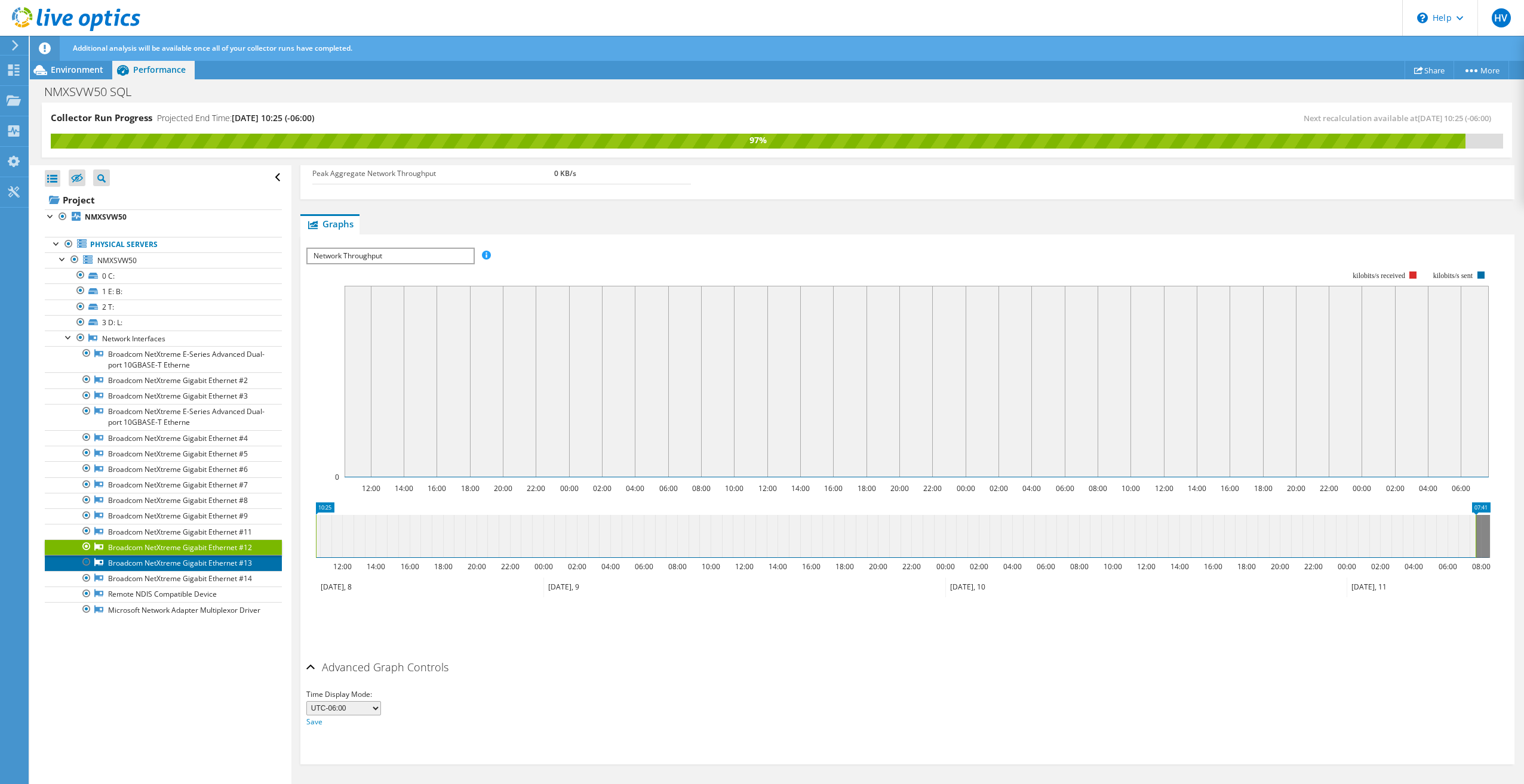
click at [125, 561] on link "Broadcom NetXtreme Gigabit Ethernet #13" at bounding box center [163, 562] width 237 height 16
click at [125, 576] on link "Broadcom NetXtreme Gigabit Ethernet #14" at bounding box center [163, 579] width 237 height 16
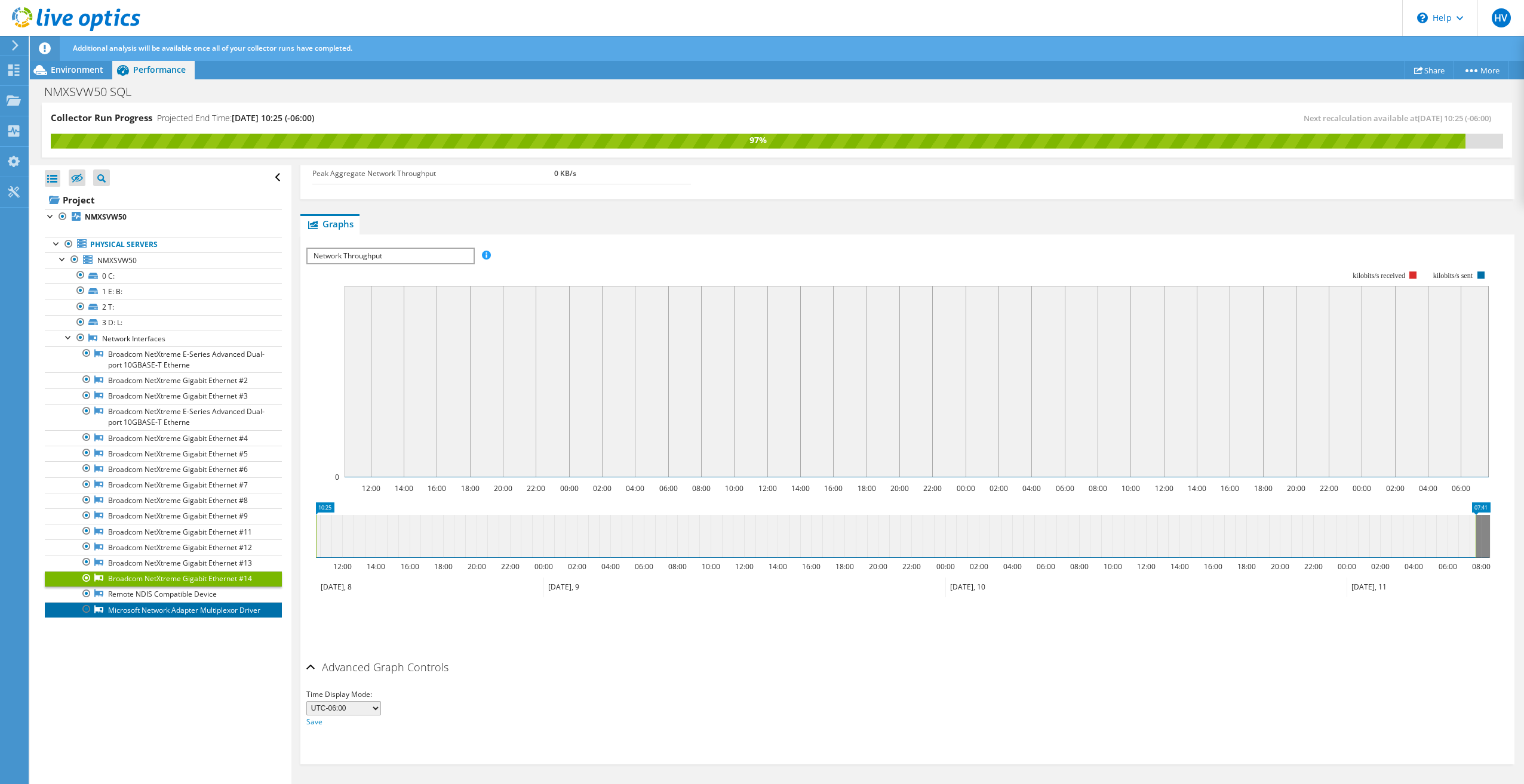
click at [116, 610] on link "Microsoft Network Adapter Multiplexor Driver" at bounding box center [163, 610] width 237 height 16
click at [133, 595] on link "Remote NDIS Compatible Device" at bounding box center [163, 594] width 237 height 16
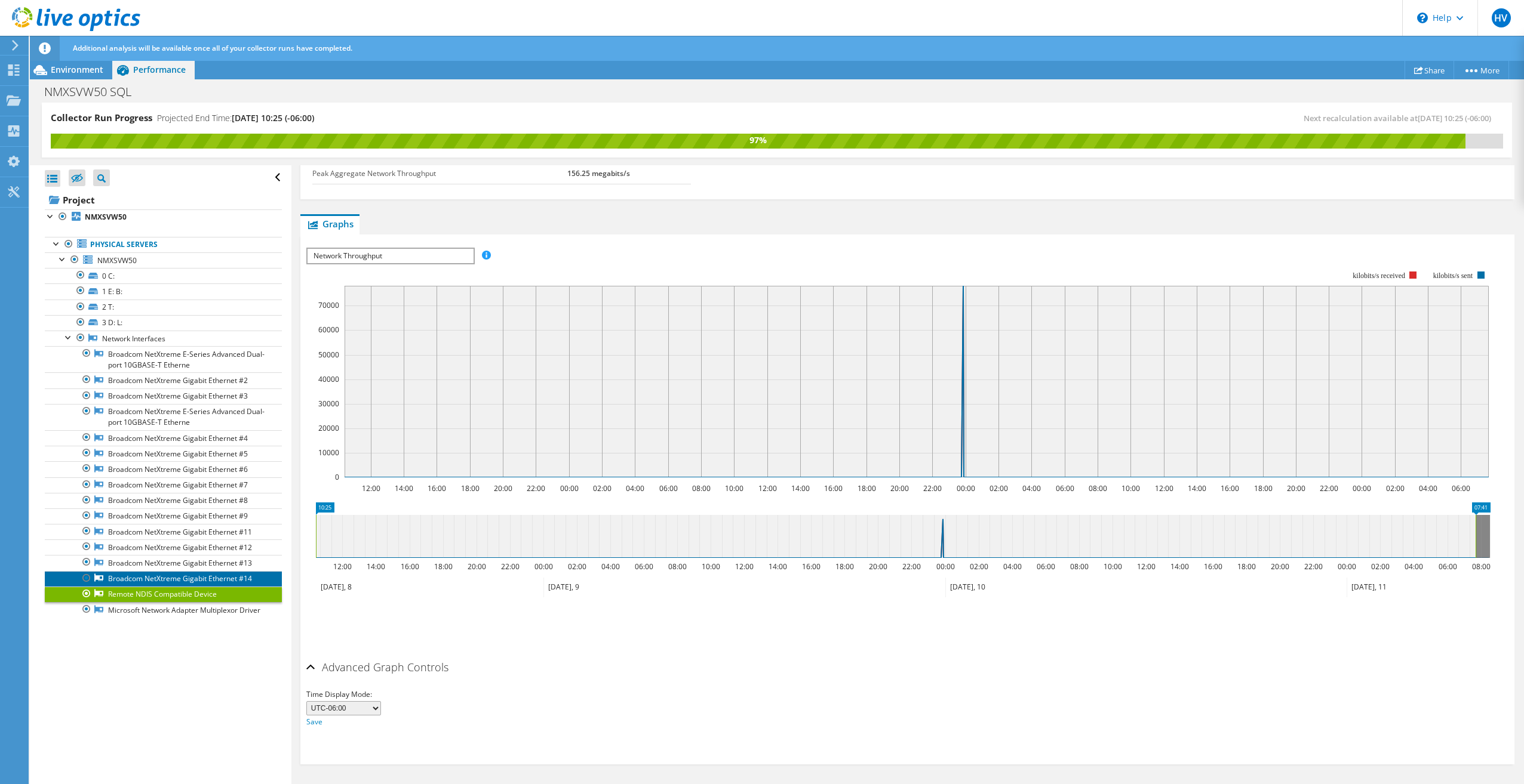
click at [148, 580] on link "Broadcom NetXtreme Gigabit Ethernet #14" at bounding box center [163, 579] width 237 height 16
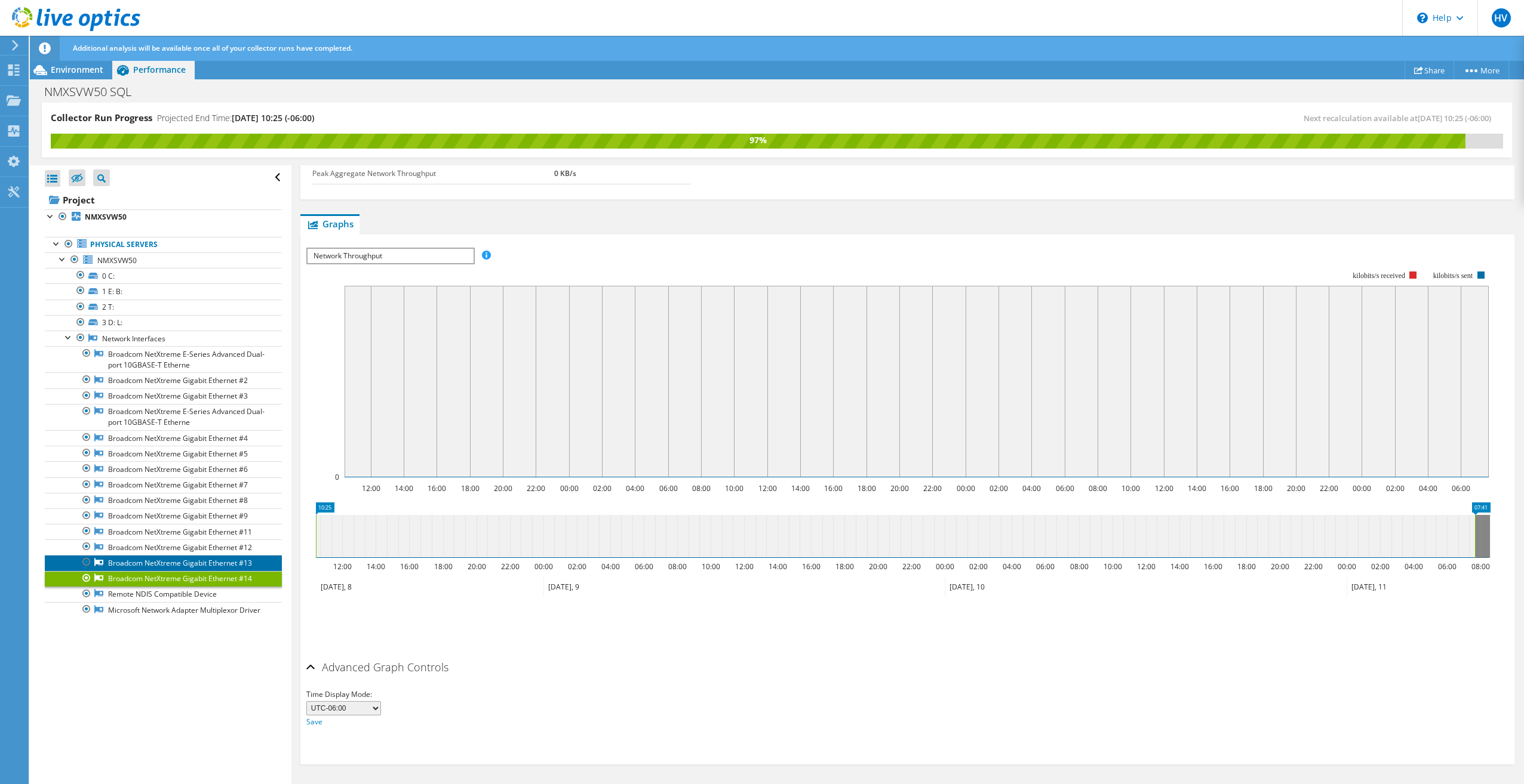
click at [177, 566] on link "Broadcom NetXtreme Gigabit Ethernet #13" at bounding box center [163, 562] width 237 height 16
click at [199, 550] on link "Broadcom NetXtreme Gigabit Ethernet #12" at bounding box center [163, 547] width 237 height 16
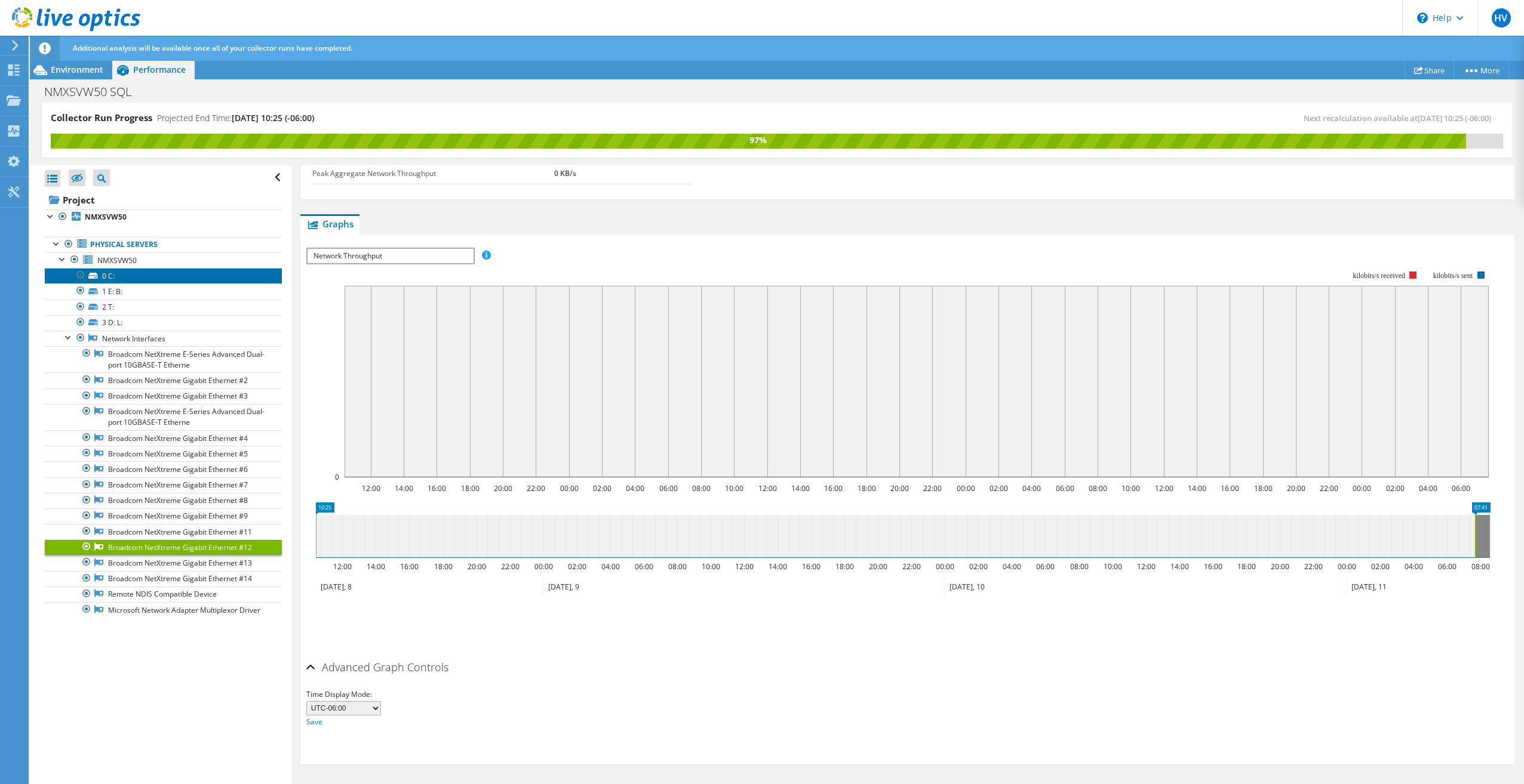
click at [120, 278] on link "0 C:" at bounding box center [163, 276] width 237 height 16
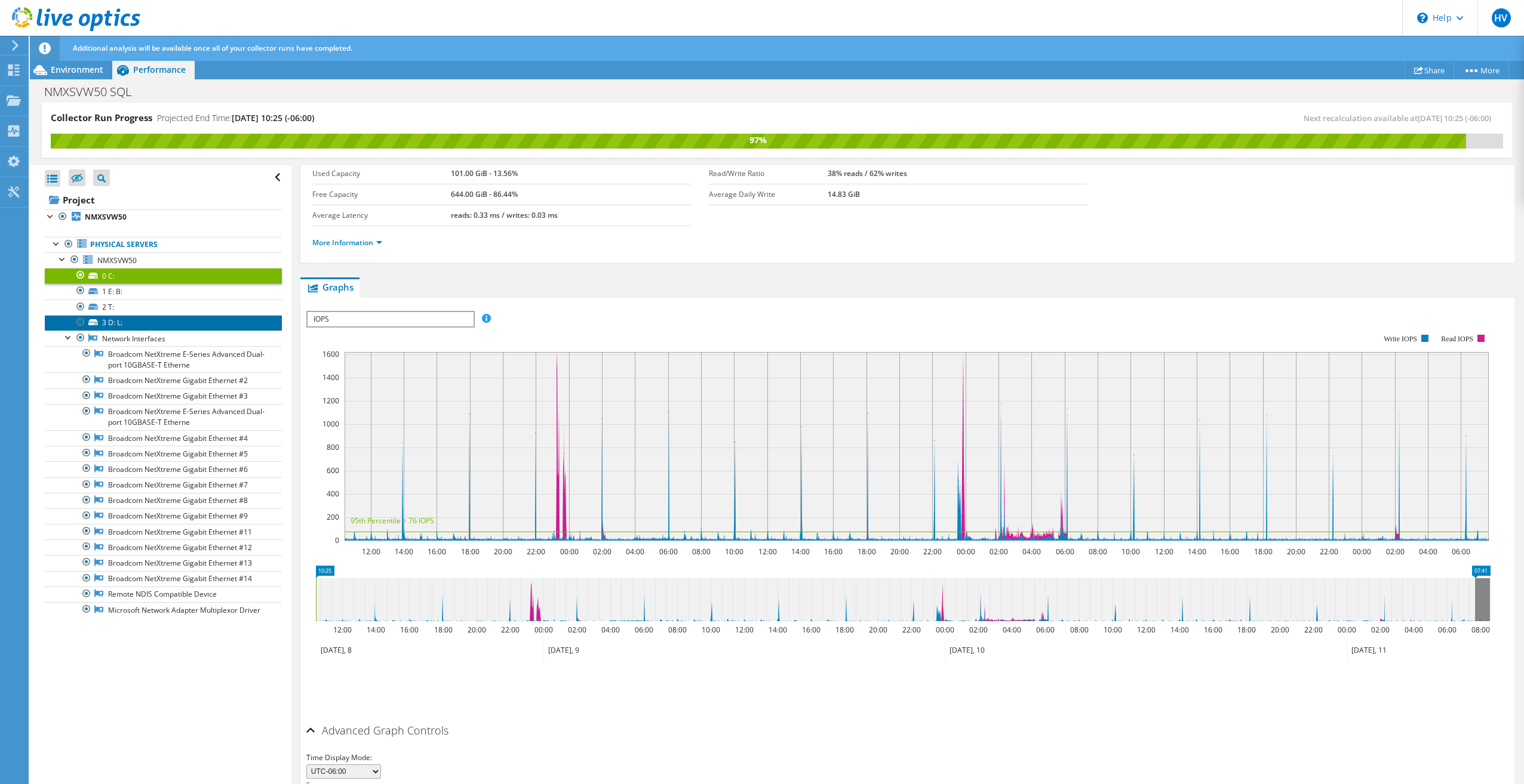
click at [109, 325] on link "3 D: L:" at bounding box center [163, 322] width 237 height 16
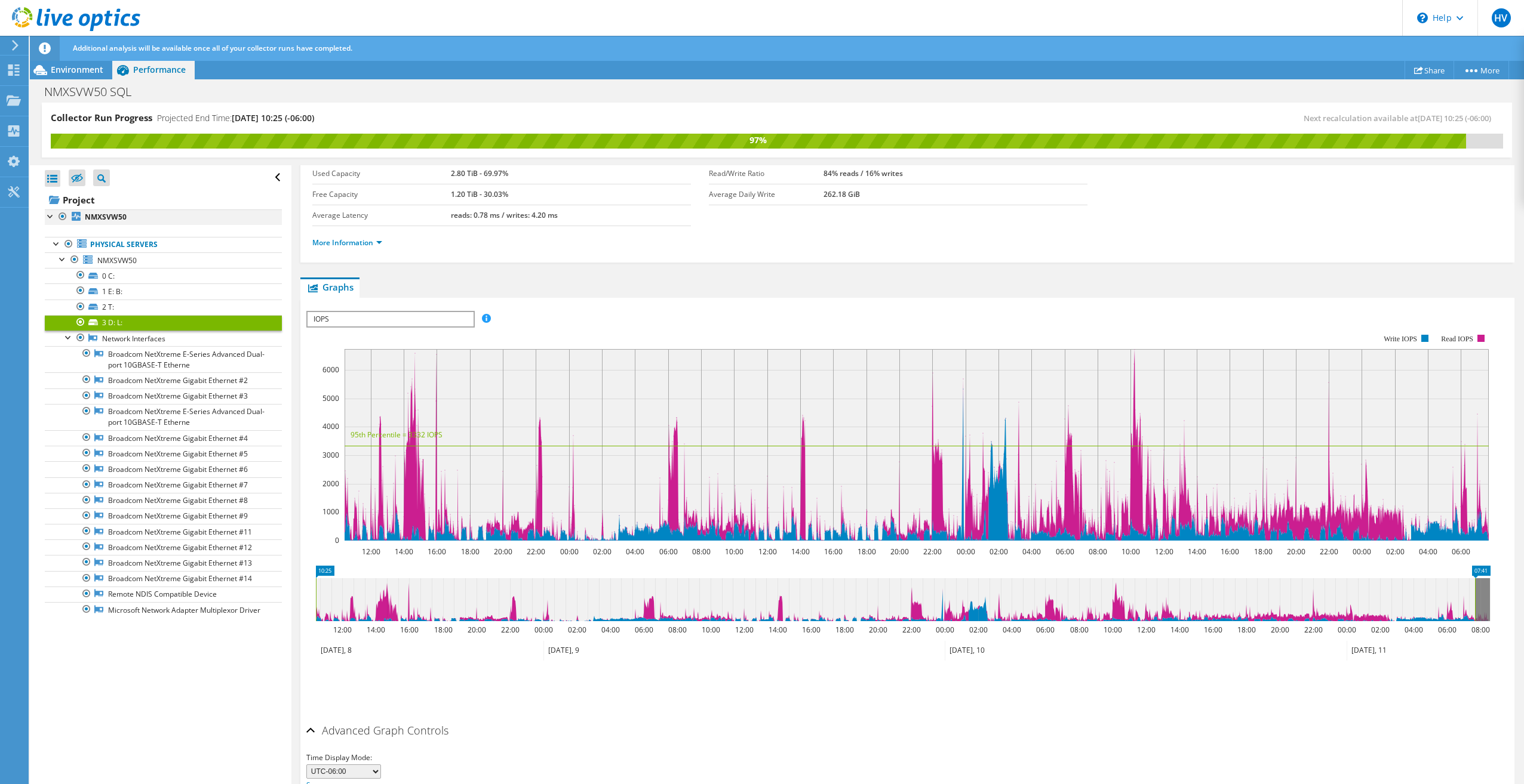
click at [51, 219] on div at bounding box center [51, 215] width 12 height 12
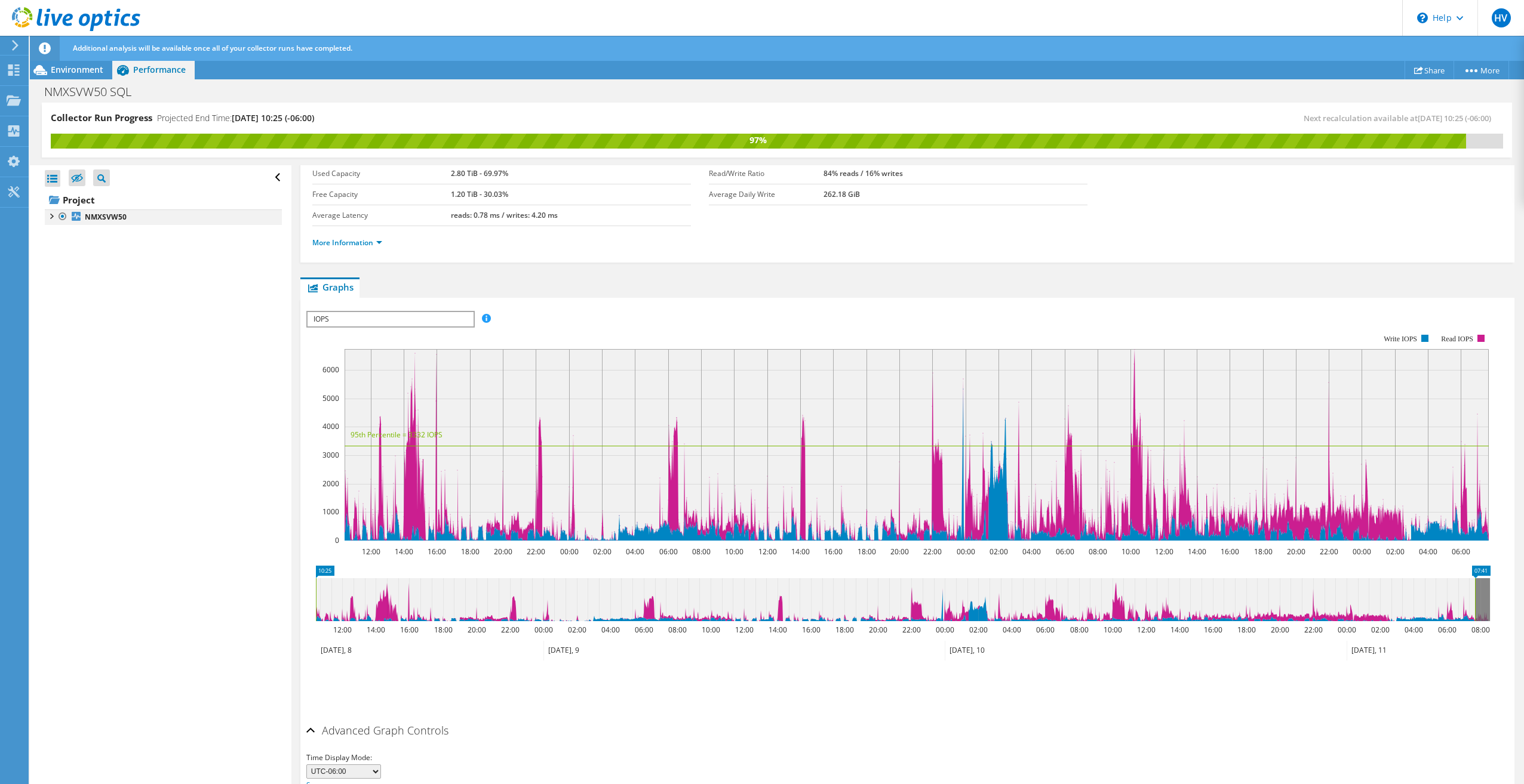
click at [51, 219] on div at bounding box center [51, 215] width 12 height 12
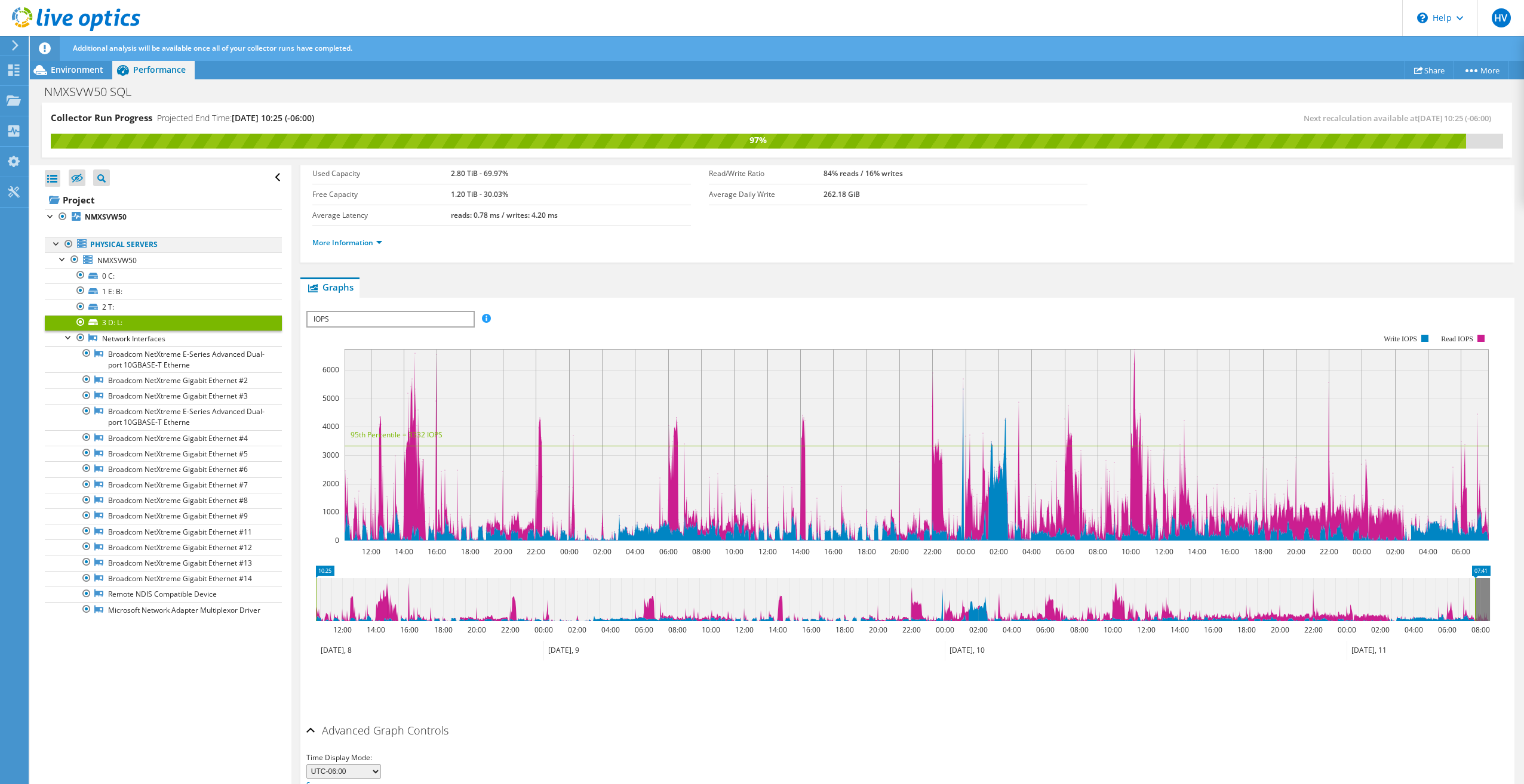
click at [57, 246] on div at bounding box center [57, 243] width 12 height 12
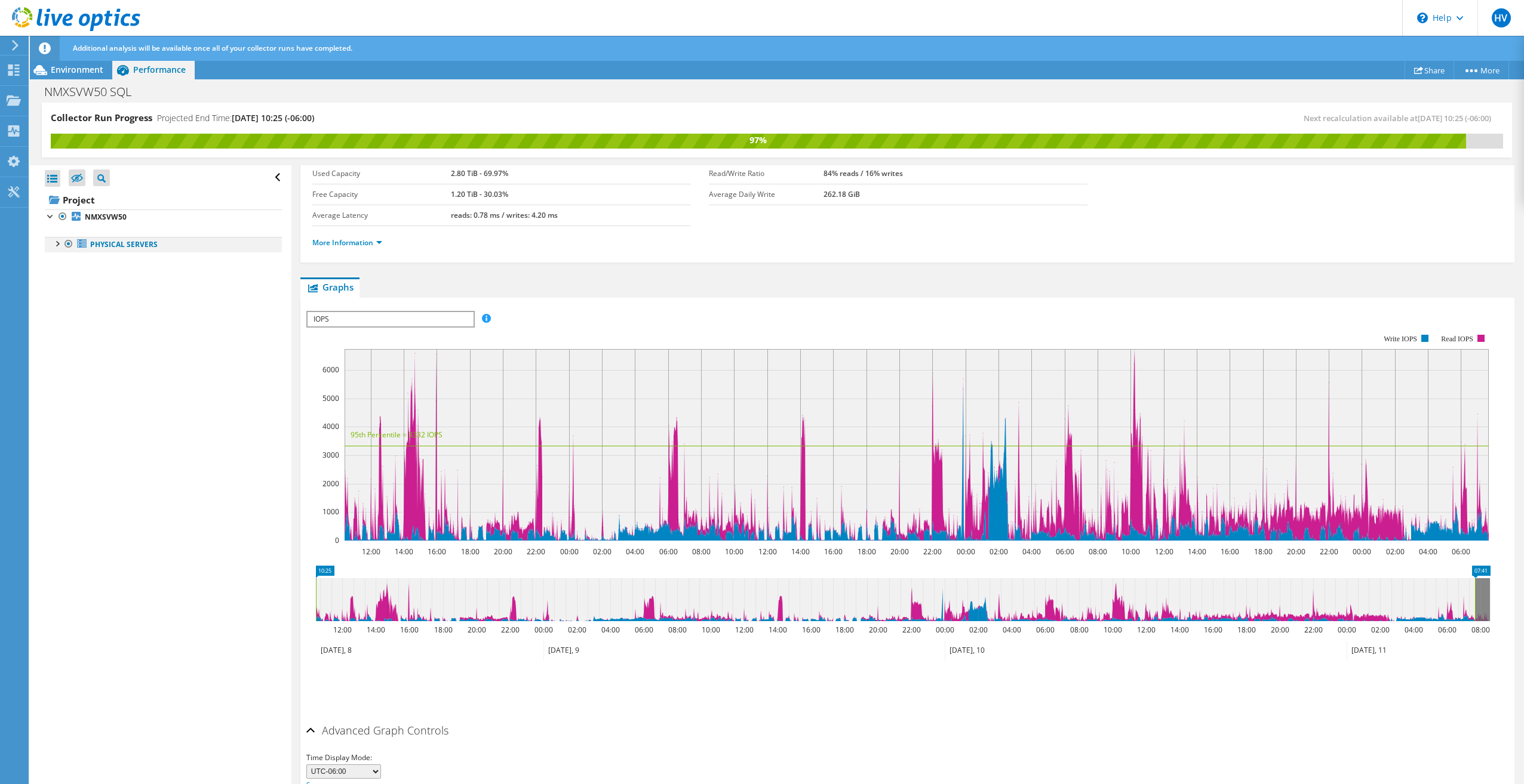
click at [57, 246] on div at bounding box center [57, 243] width 12 height 12
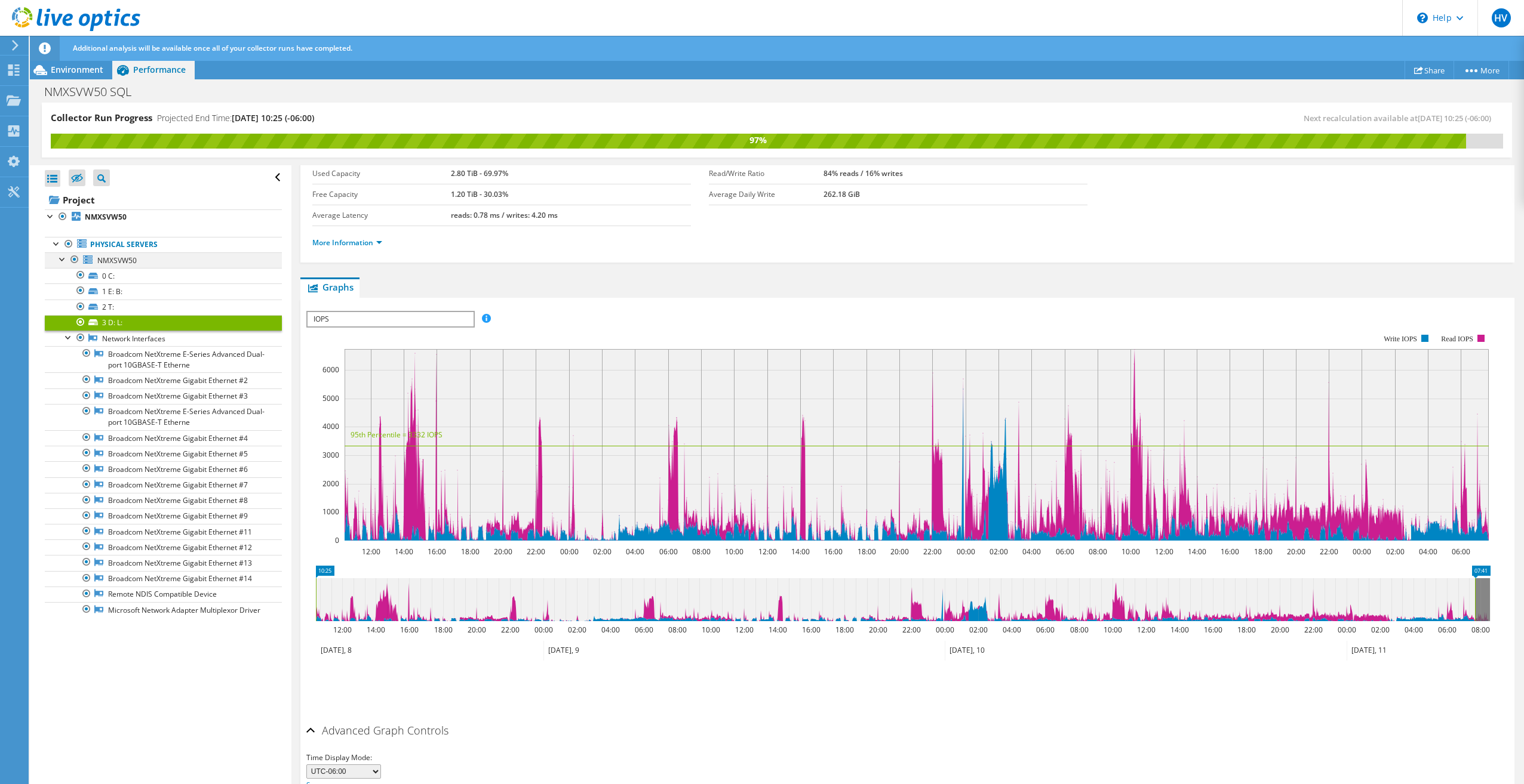
click at [61, 260] on div at bounding box center [62, 258] width 12 height 12
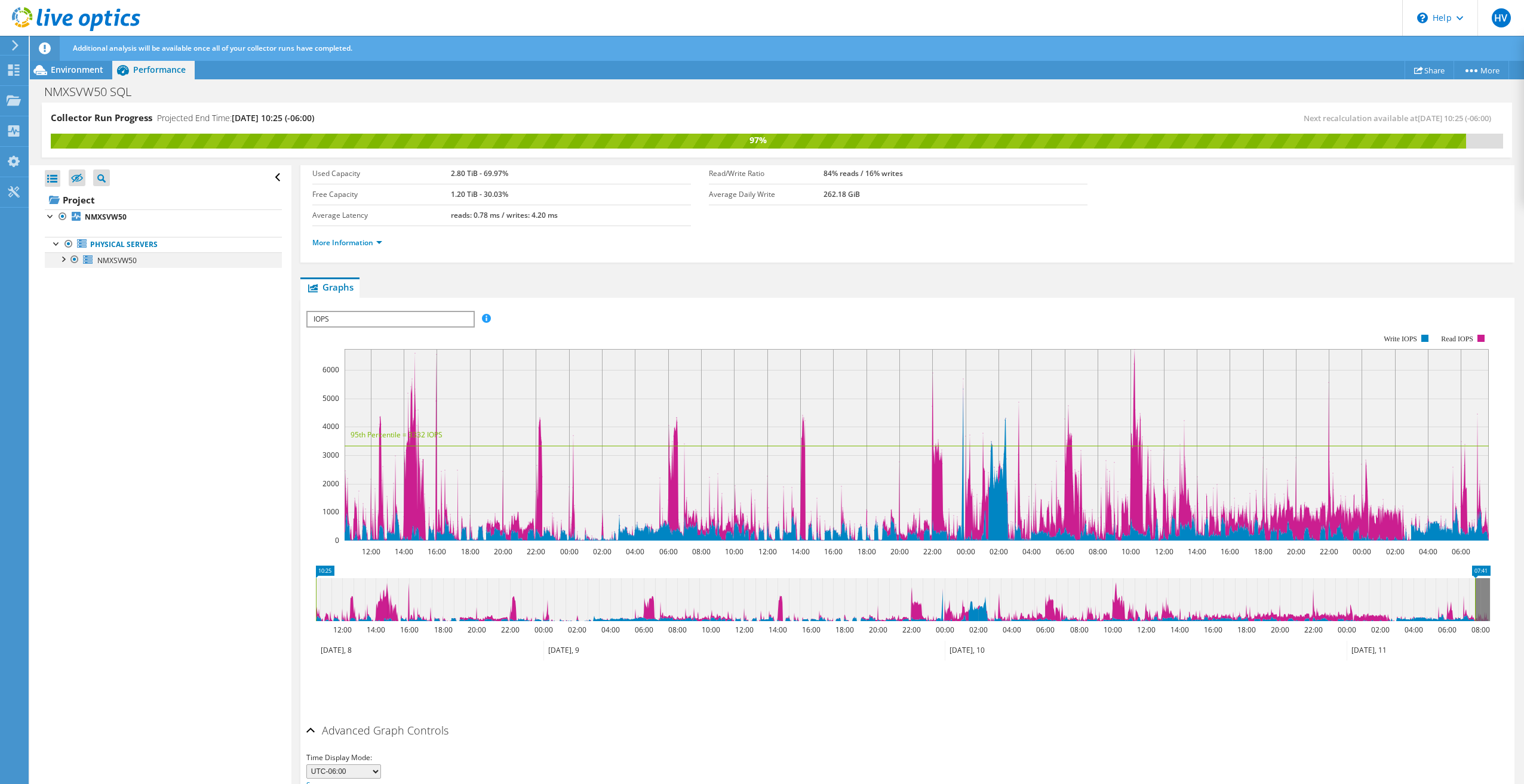
click at [61, 260] on div at bounding box center [62, 258] width 12 height 12
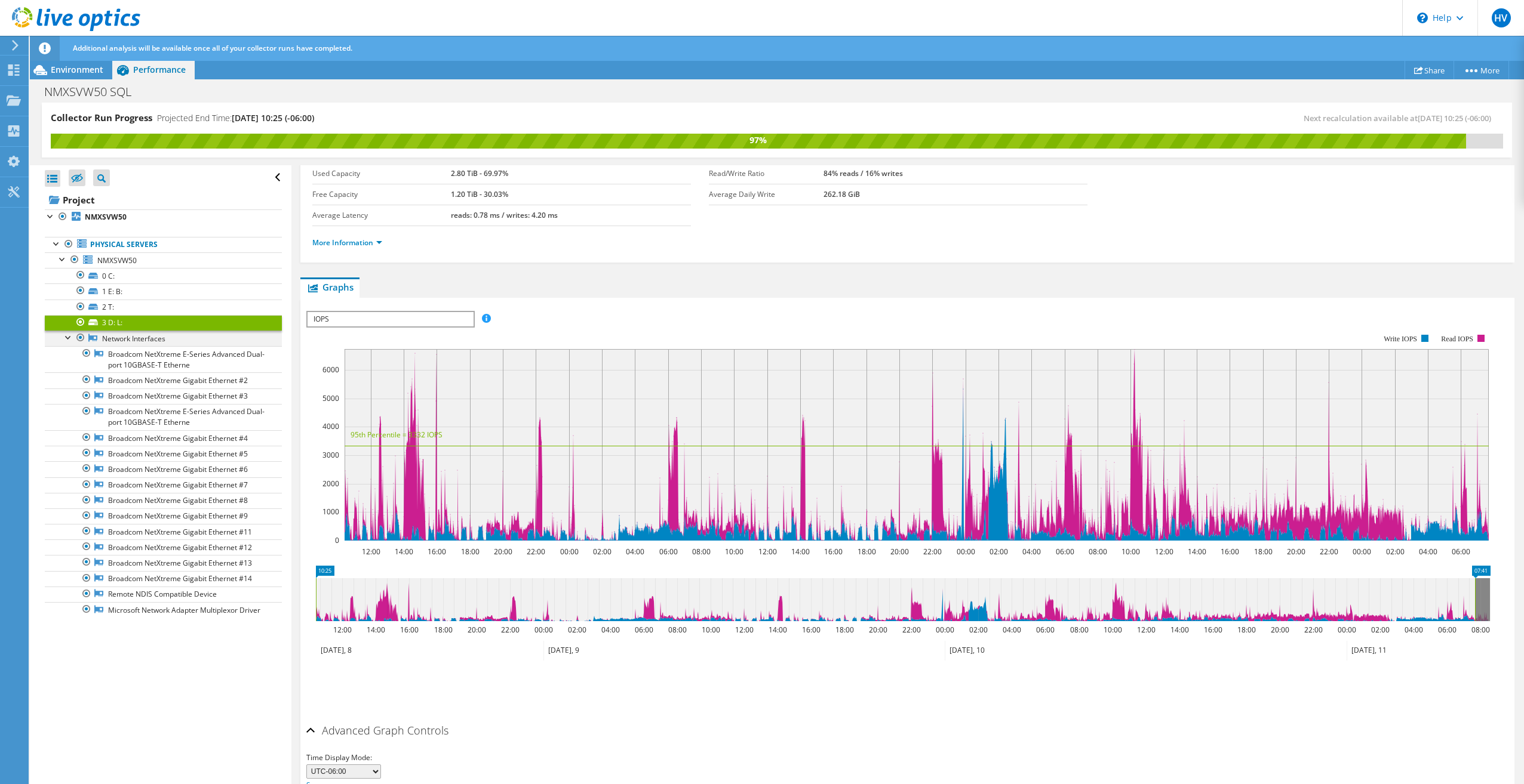
click at [66, 338] on div at bounding box center [68, 336] width 12 height 12
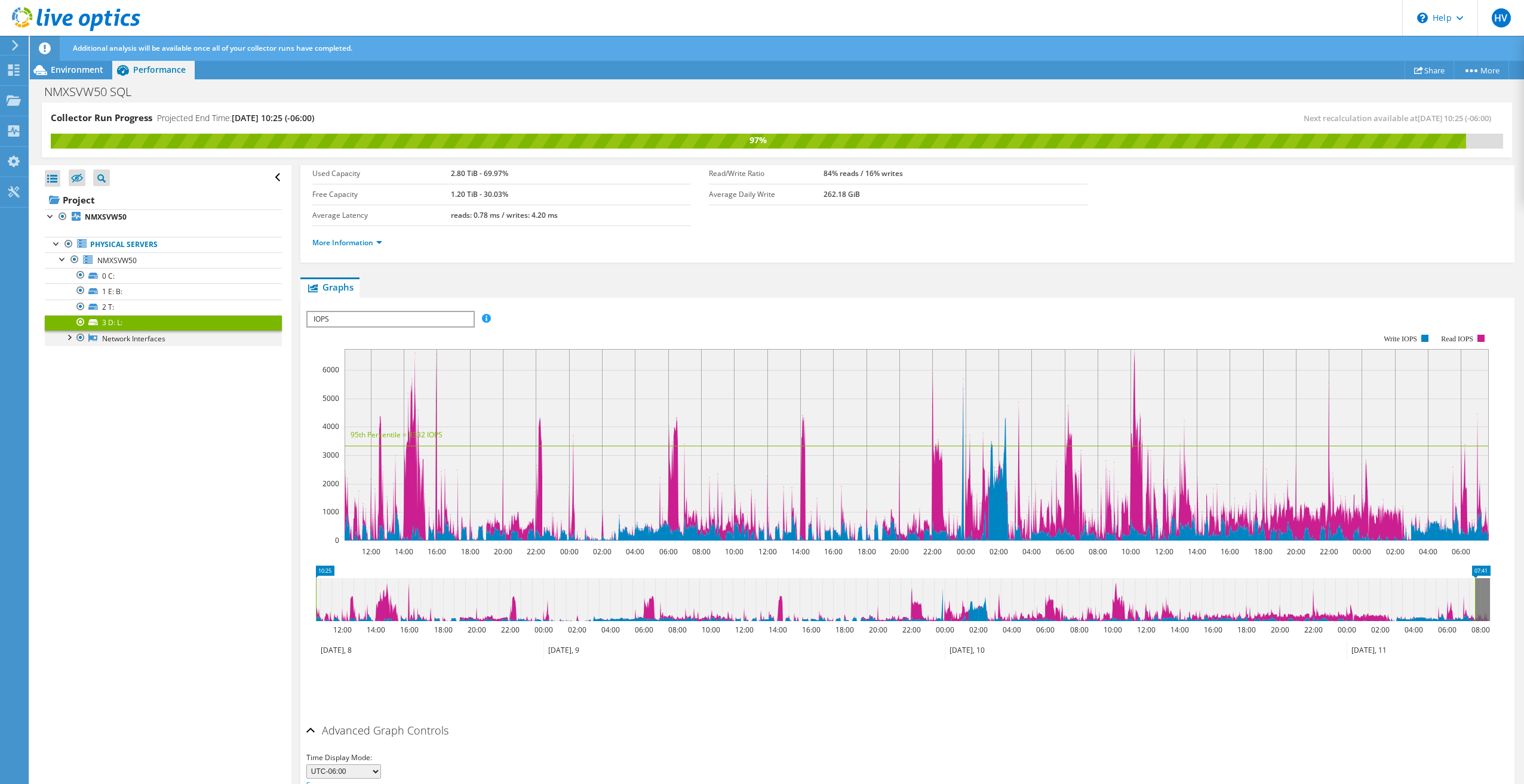
click at [66, 338] on div at bounding box center [68, 336] width 12 height 12
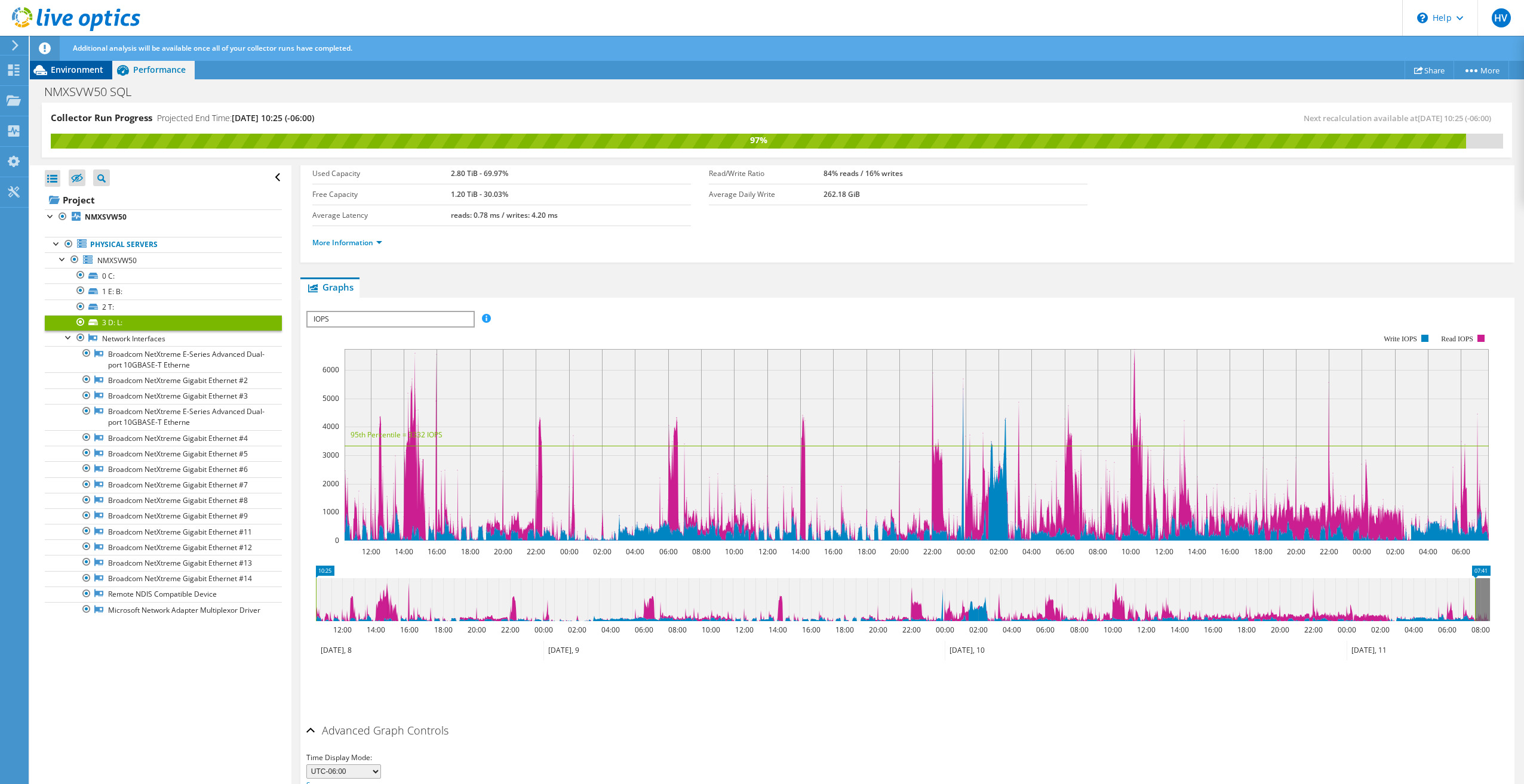
click at [67, 71] on span "Environment" at bounding box center [76, 70] width 52 height 12
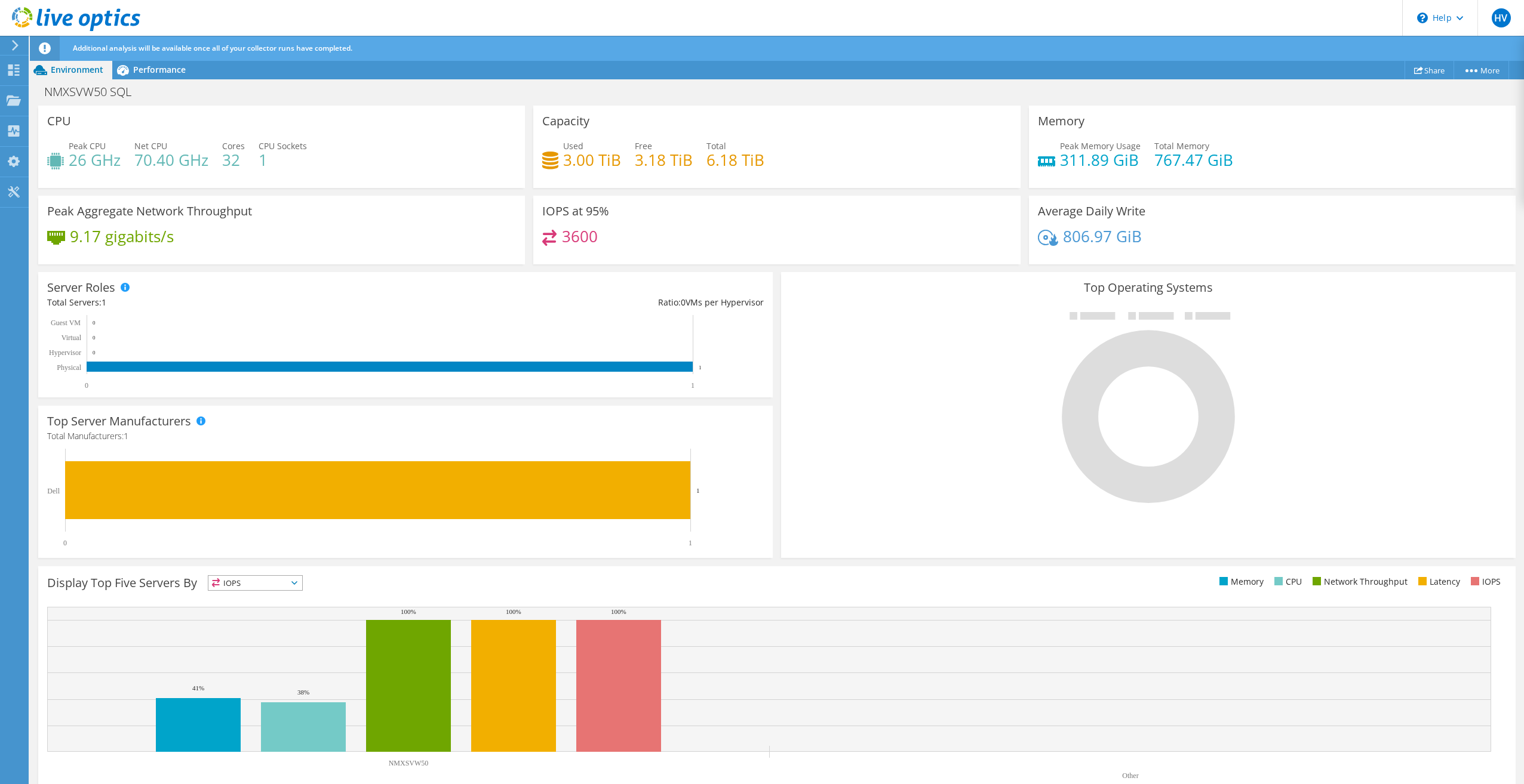
scroll to position [82, 0]
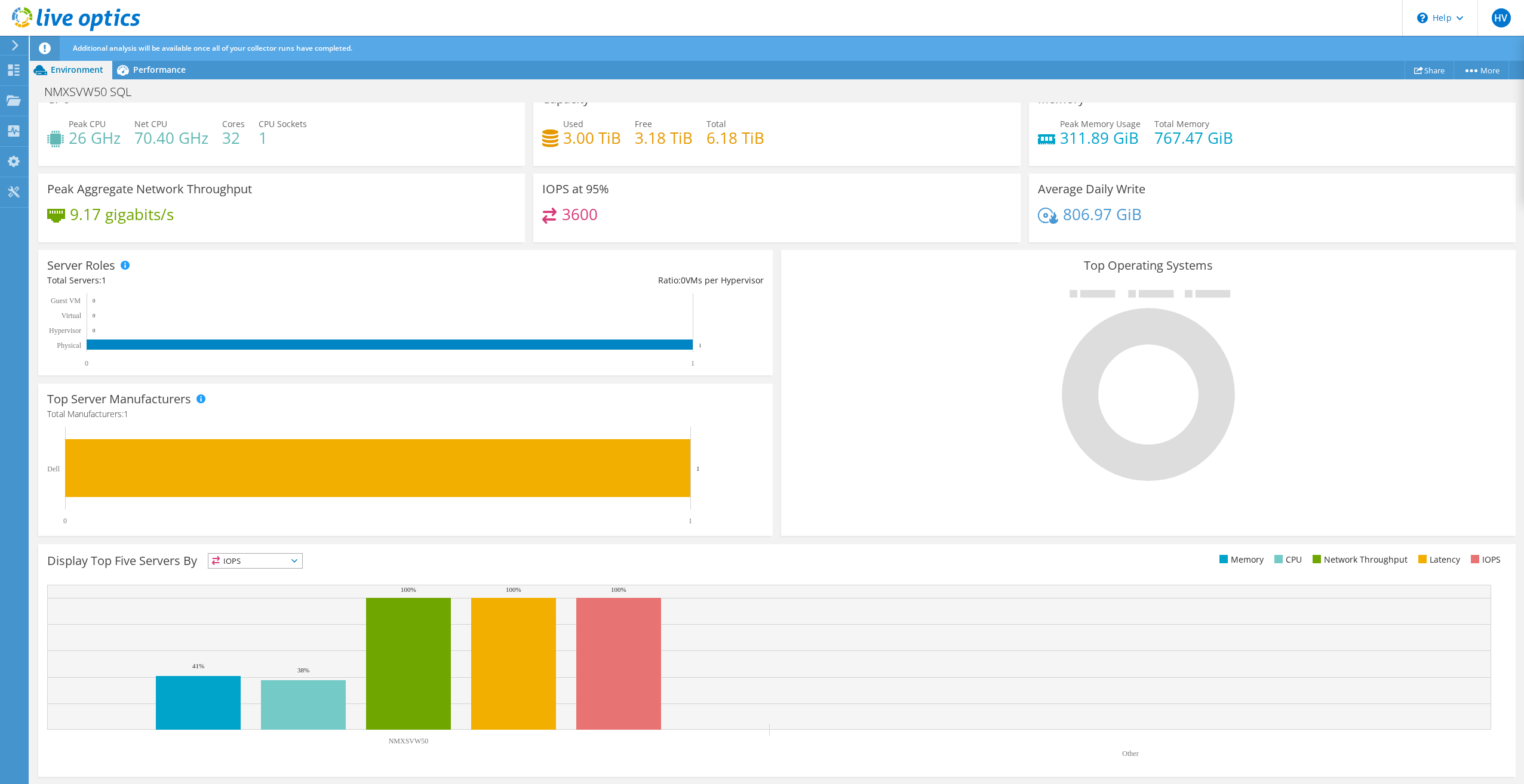
click at [297, 561] on icon at bounding box center [294, 561] width 6 height 3
click at [243, 610] on li "CPU" at bounding box center [255, 610] width 94 height 17
click at [297, 562] on icon at bounding box center [294, 561] width 6 height 3
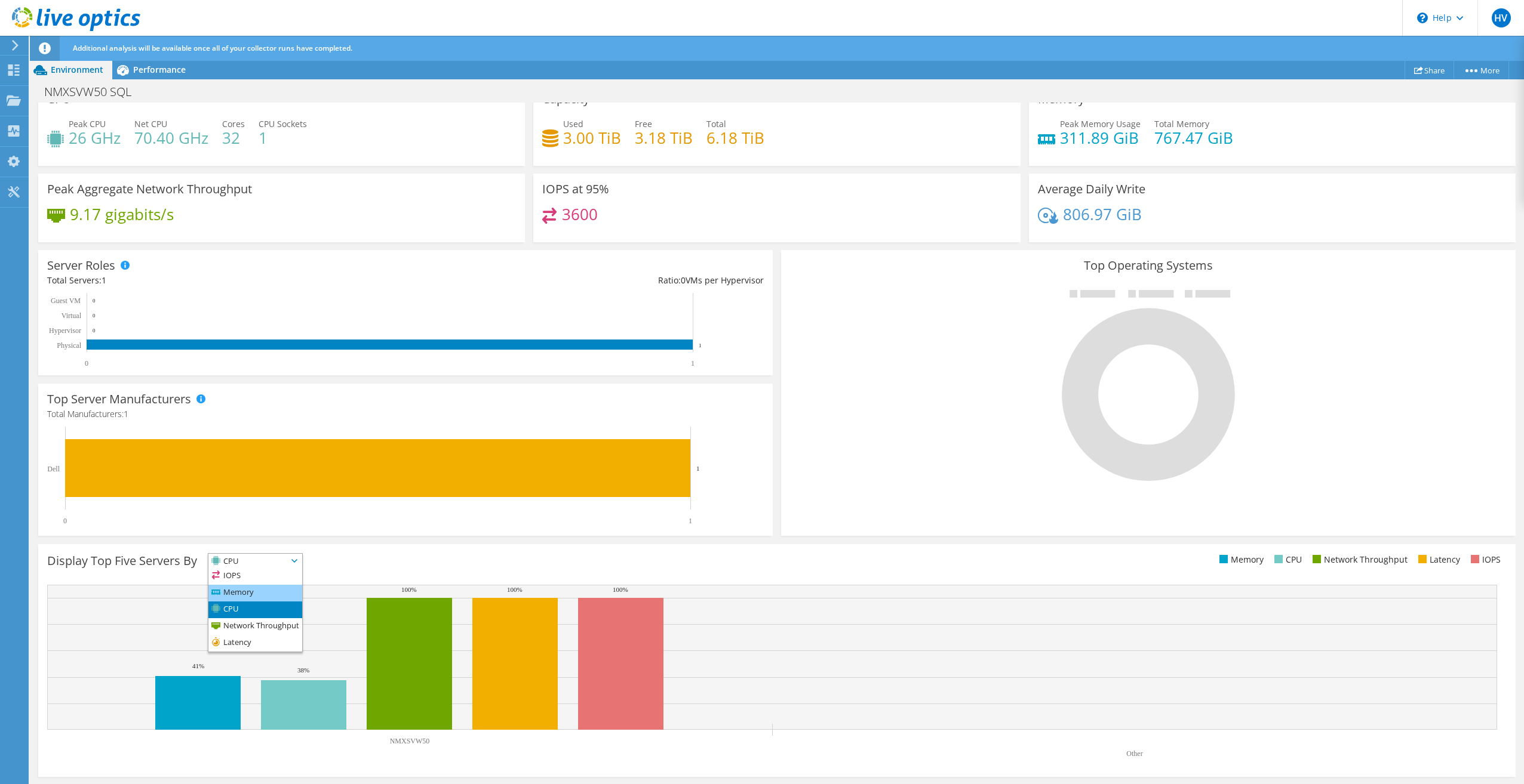
click at [245, 592] on li "Memory" at bounding box center [255, 593] width 94 height 17
click at [297, 561] on icon at bounding box center [294, 561] width 6 height 3
click at [245, 641] on li "Latency" at bounding box center [255, 644] width 94 height 17
